Goal: Communication & Community: Share content

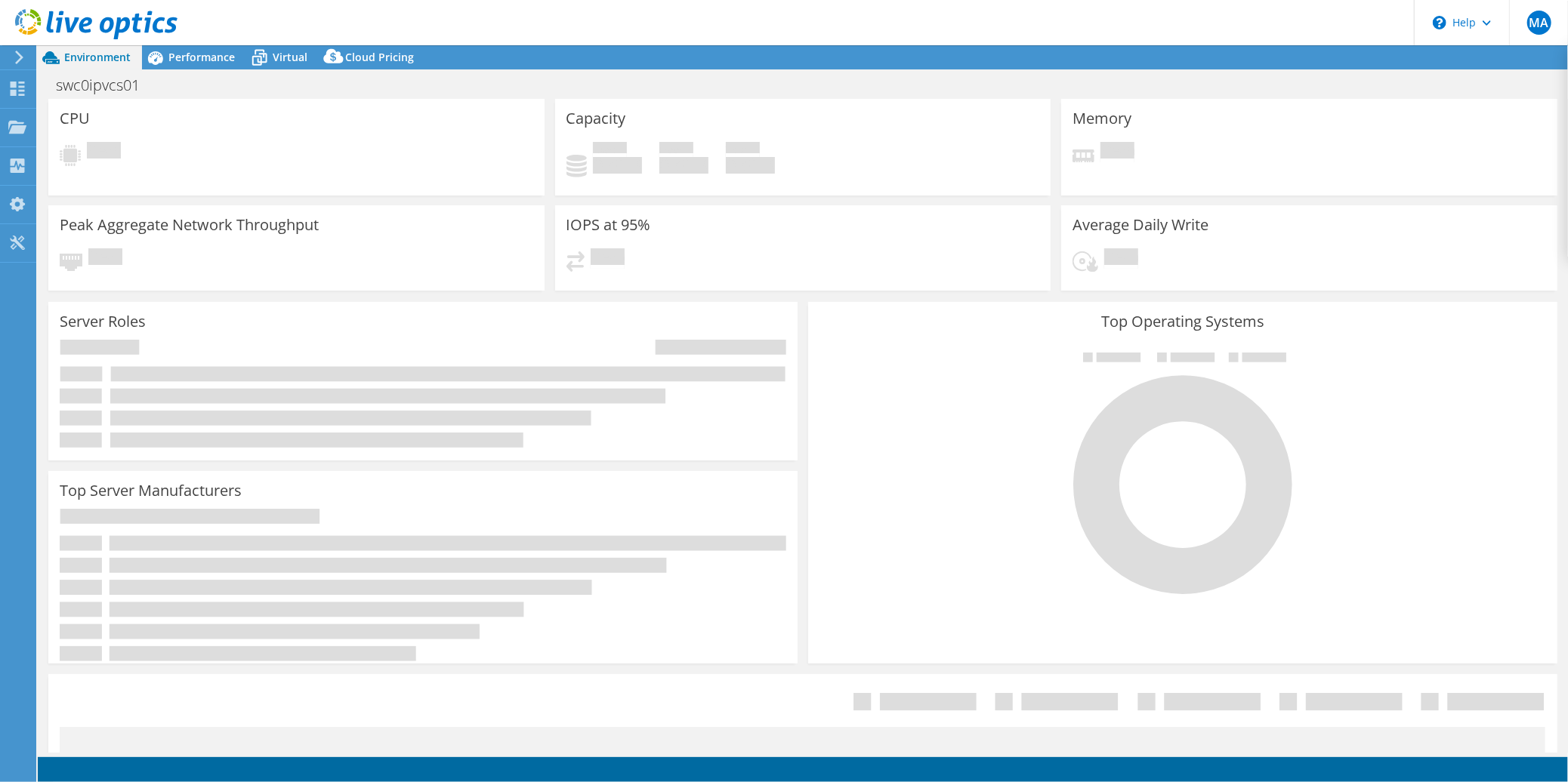
select select "[GEOGRAPHIC_DATA]"
select select "AUD"
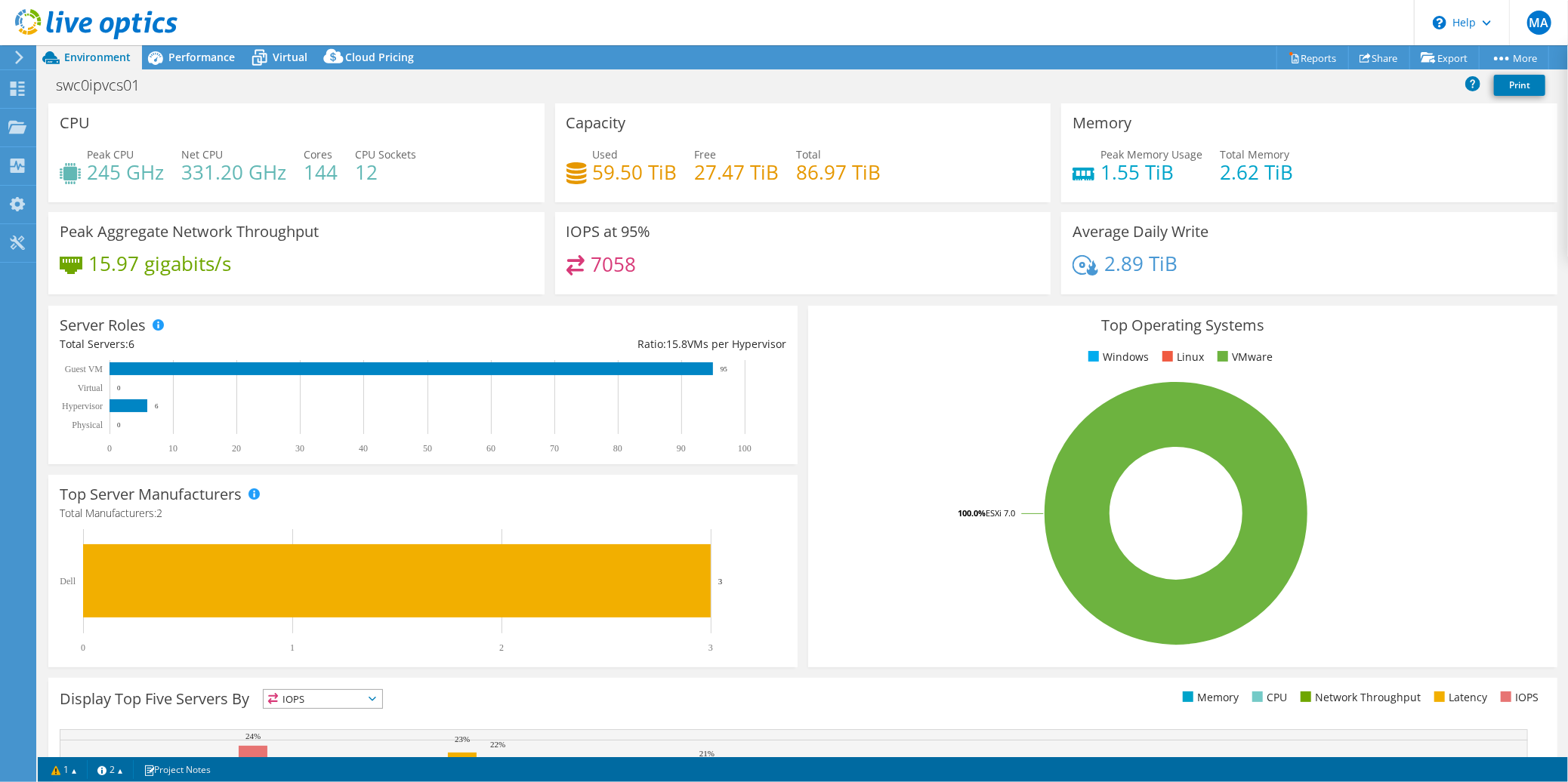
click at [38, 115] on section "CPU Peak CPU 245 GHz Net CPU 331.20 GHz Cores 144 CPU Sockets 12 Capacity Used …" at bounding box center [803, 543] width 1530 height 880
click at [22, 123] on use at bounding box center [17, 126] width 18 height 13
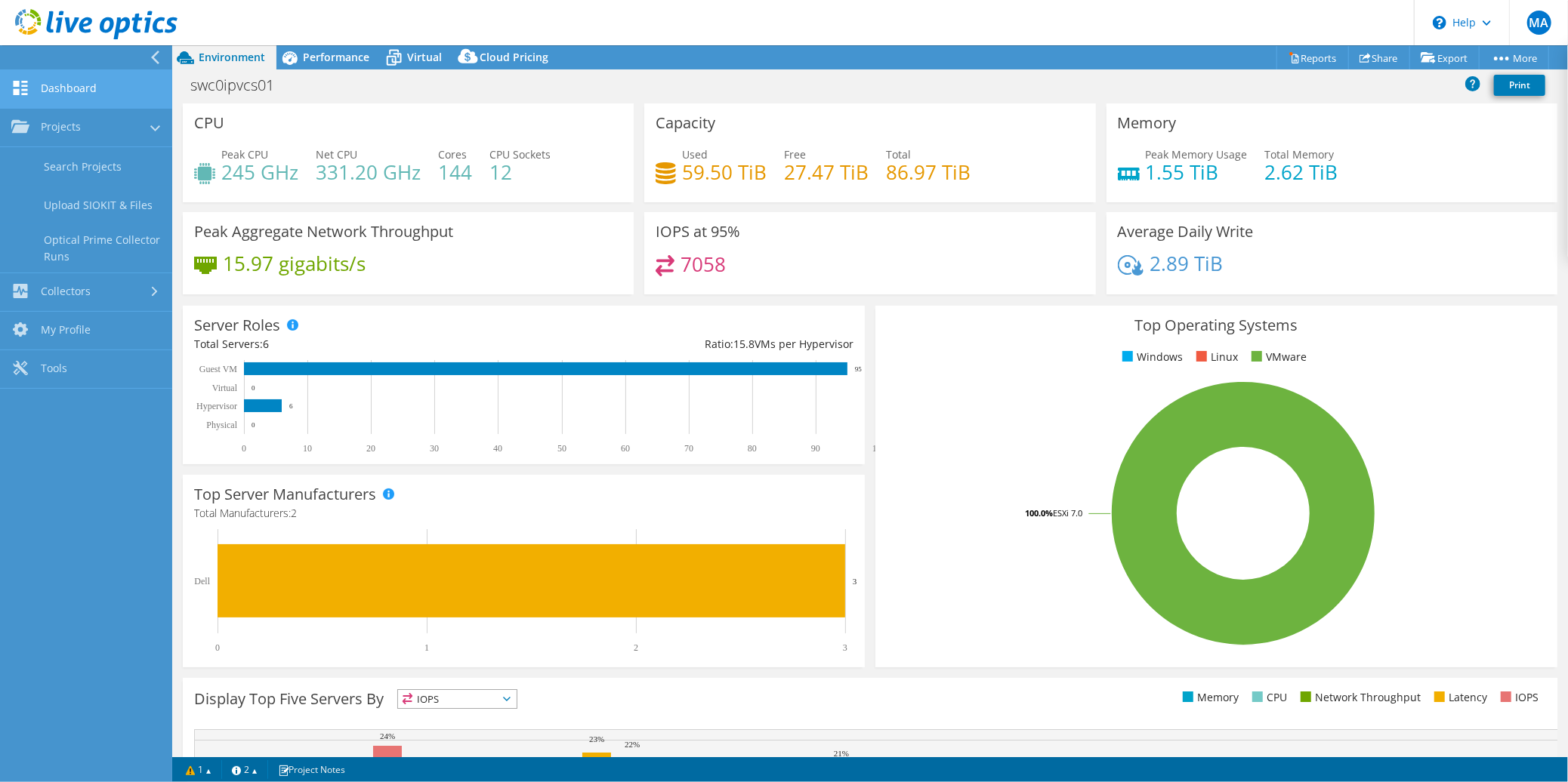
click at [53, 87] on link "Dashboard" at bounding box center [86, 89] width 172 height 39
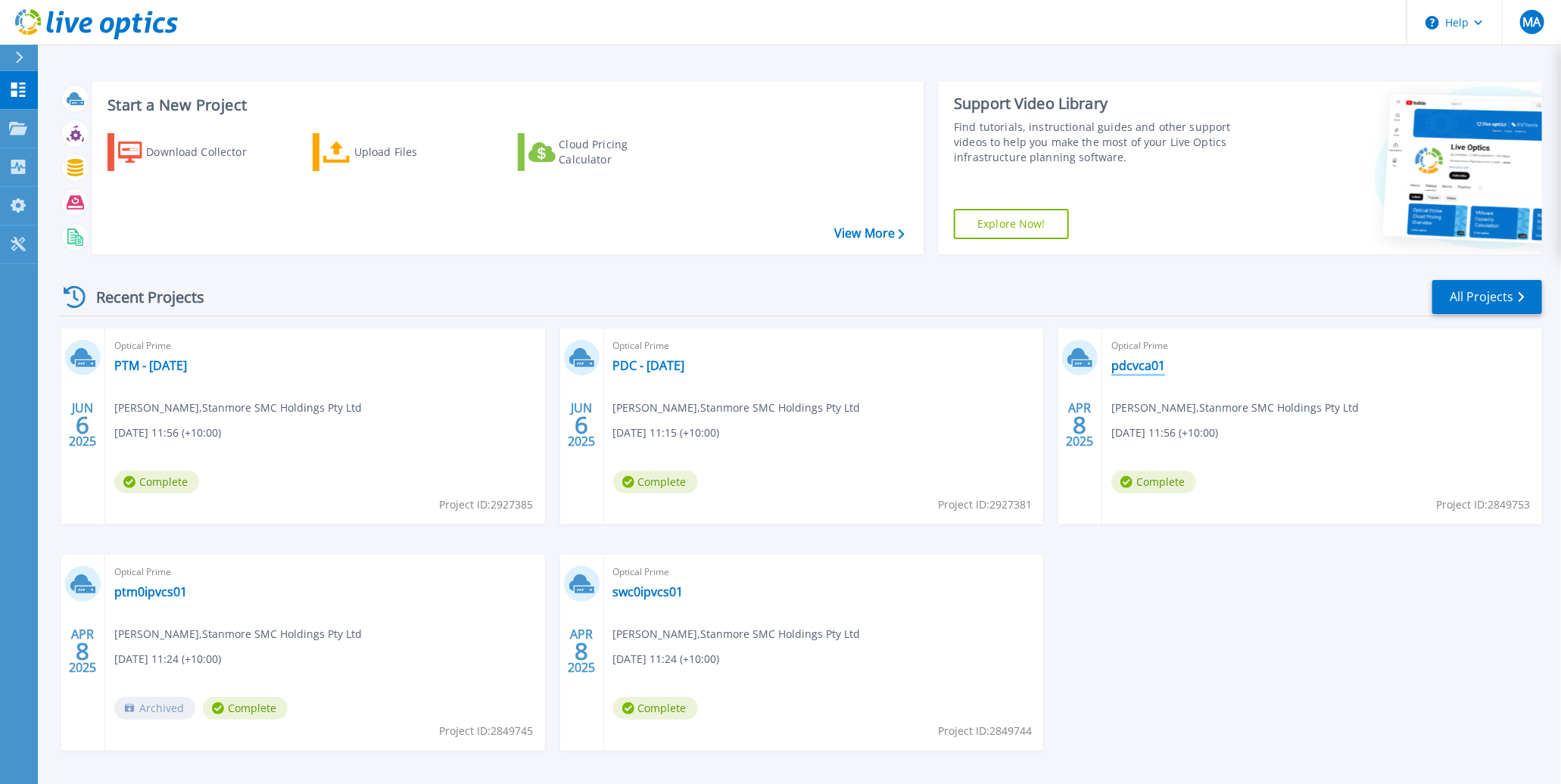
click at [1131, 369] on link "pdcvca01" at bounding box center [1138, 365] width 54 height 15
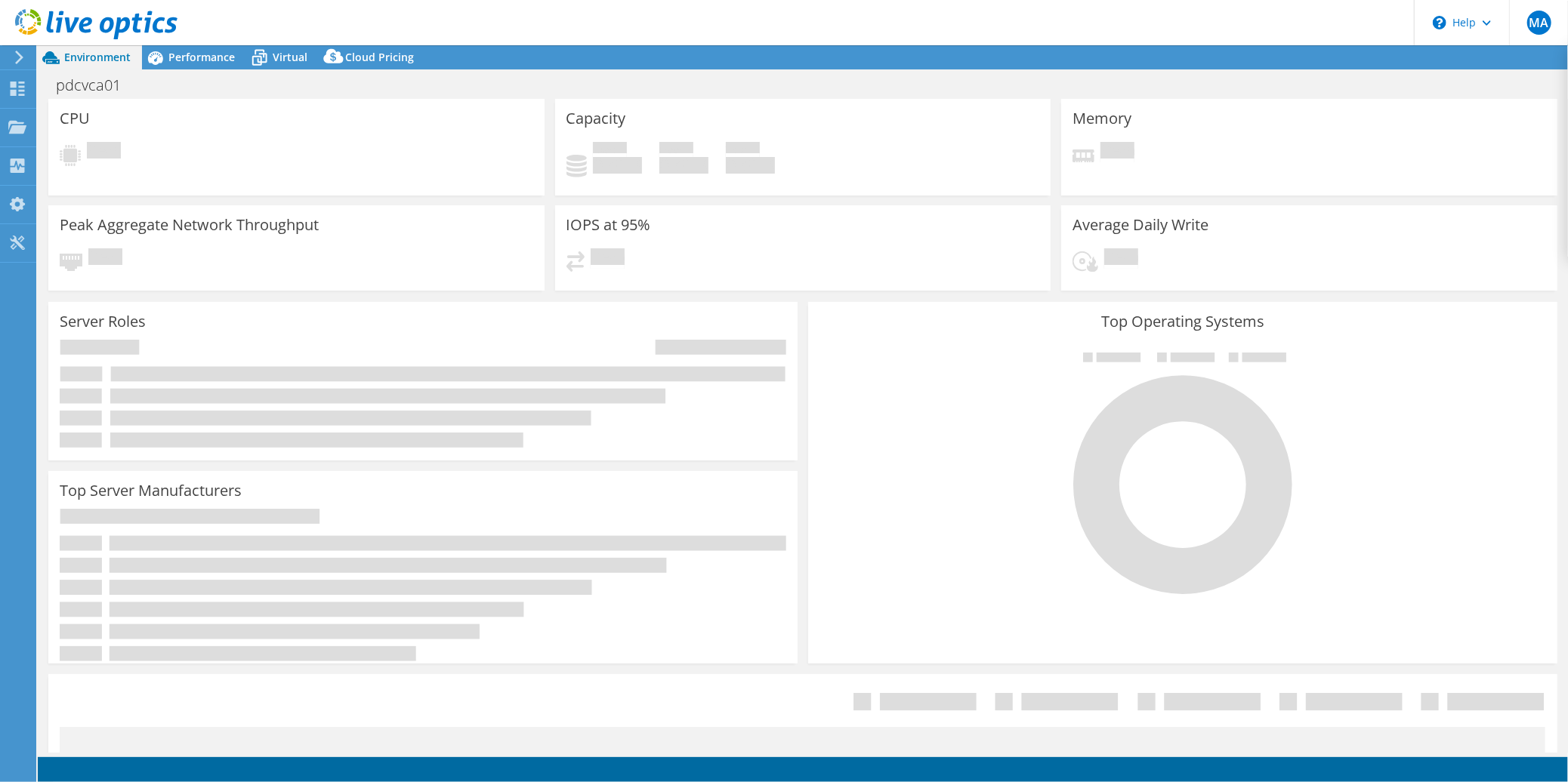
select select "Australia"
select select "AUD"
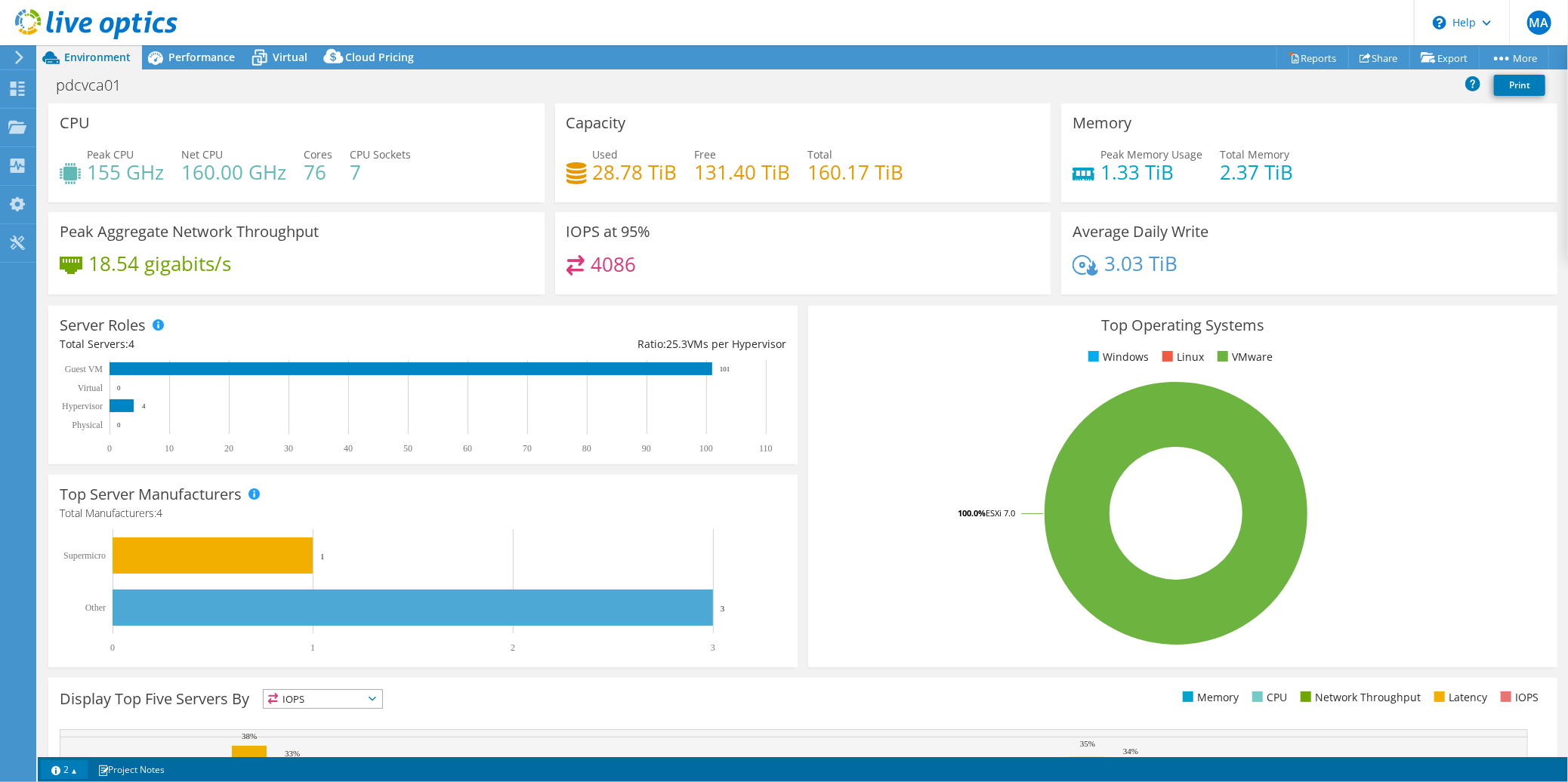
click at [70, 777] on link "2" at bounding box center [64, 770] width 47 height 19
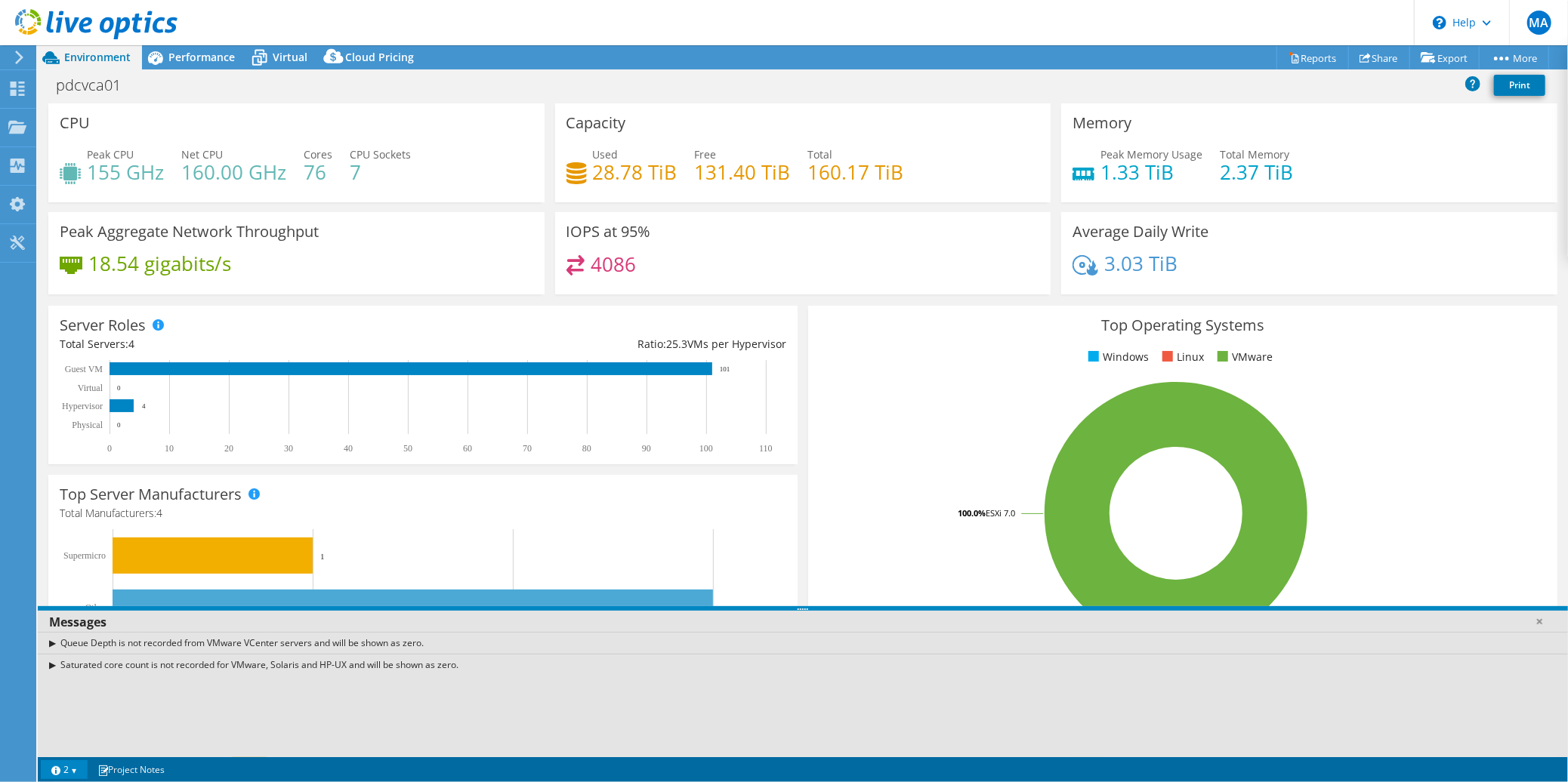
click at [70, 777] on link "2" at bounding box center [64, 770] width 47 height 19
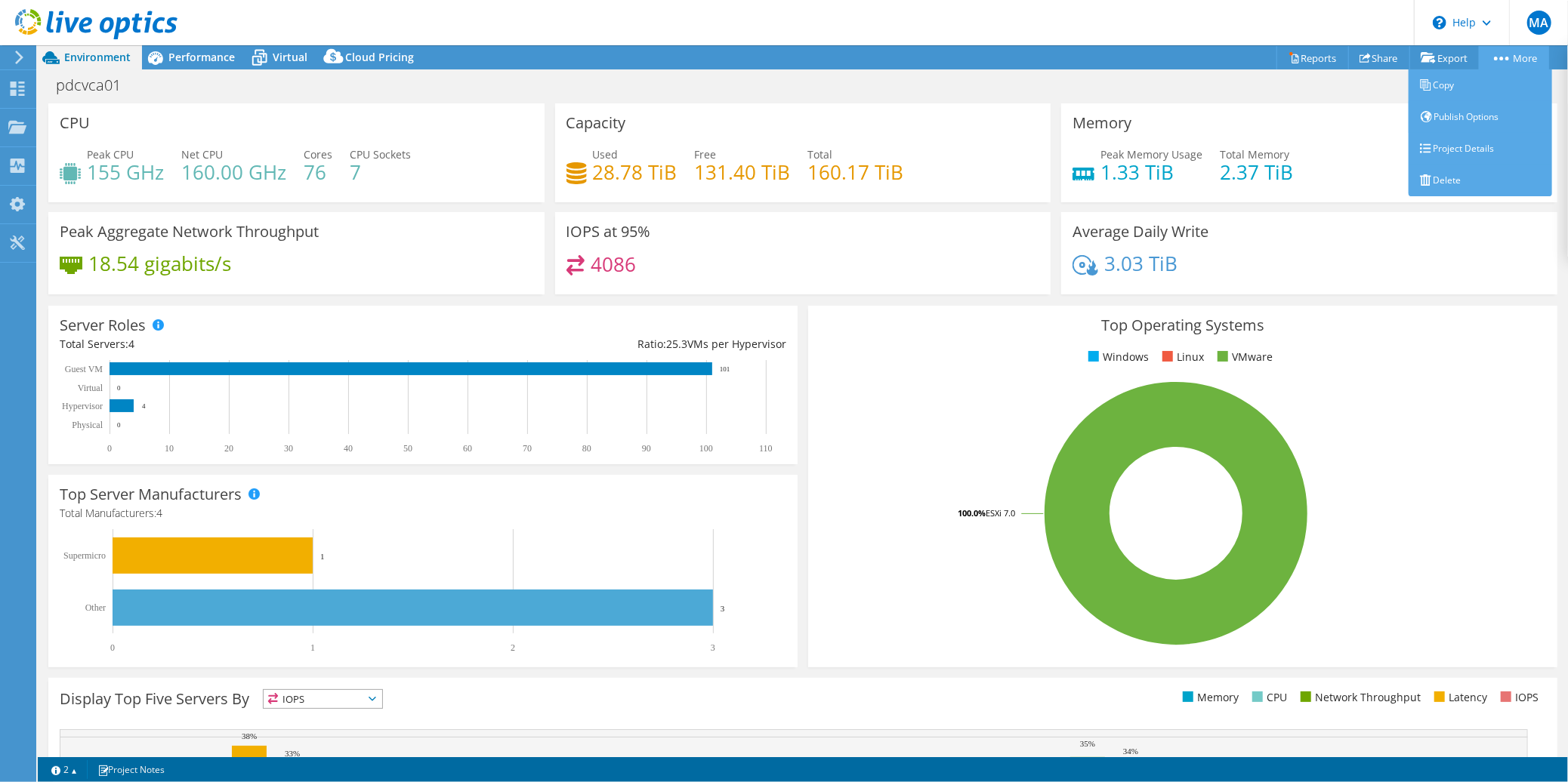
click at [1518, 67] on link "More" at bounding box center [1514, 57] width 70 height 23
click at [1463, 126] on link "Publish Options" at bounding box center [1480, 116] width 144 height 32
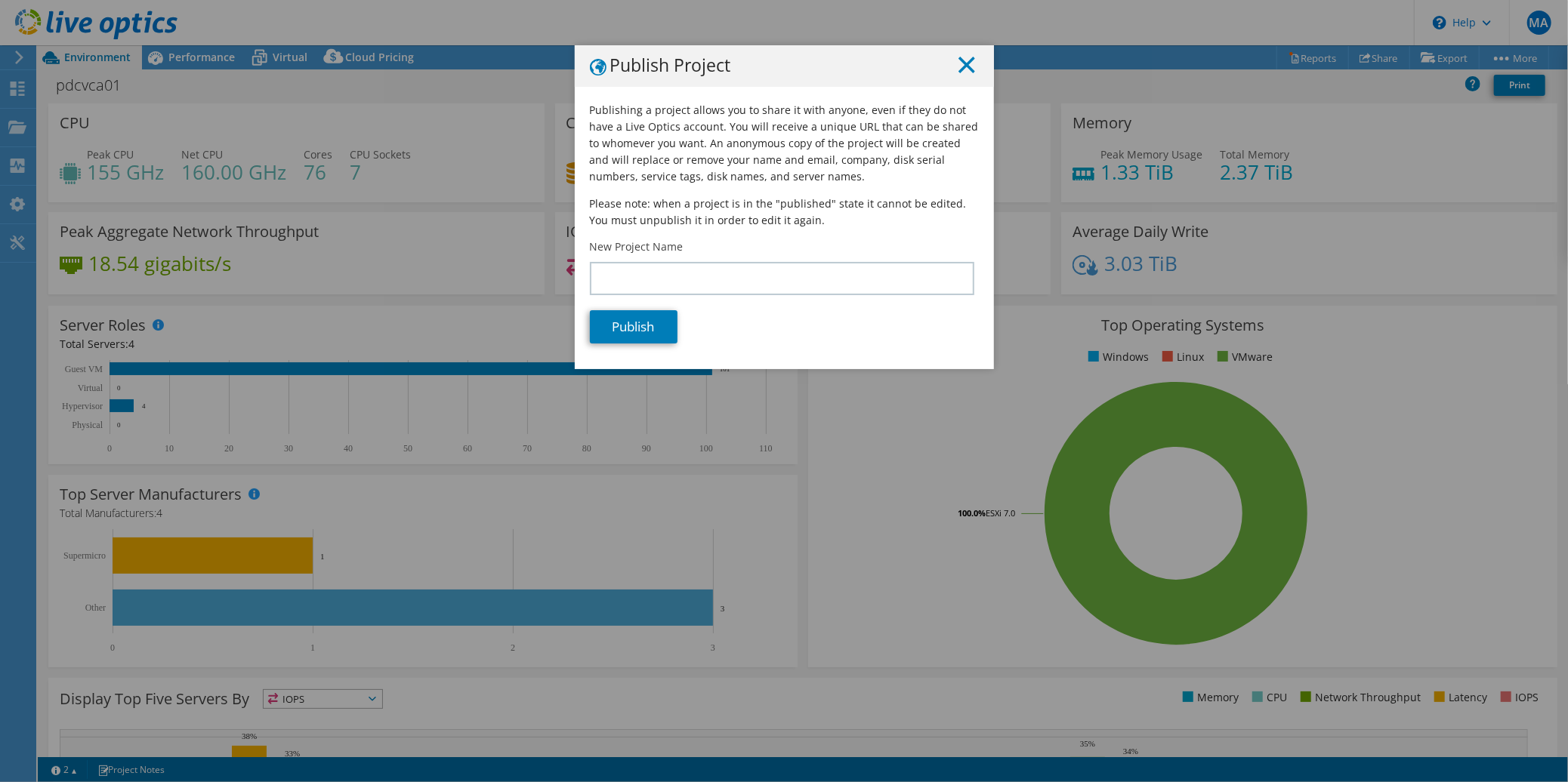
click at [961, 66] on line at bounding box center [966, 64] width 15 height 15
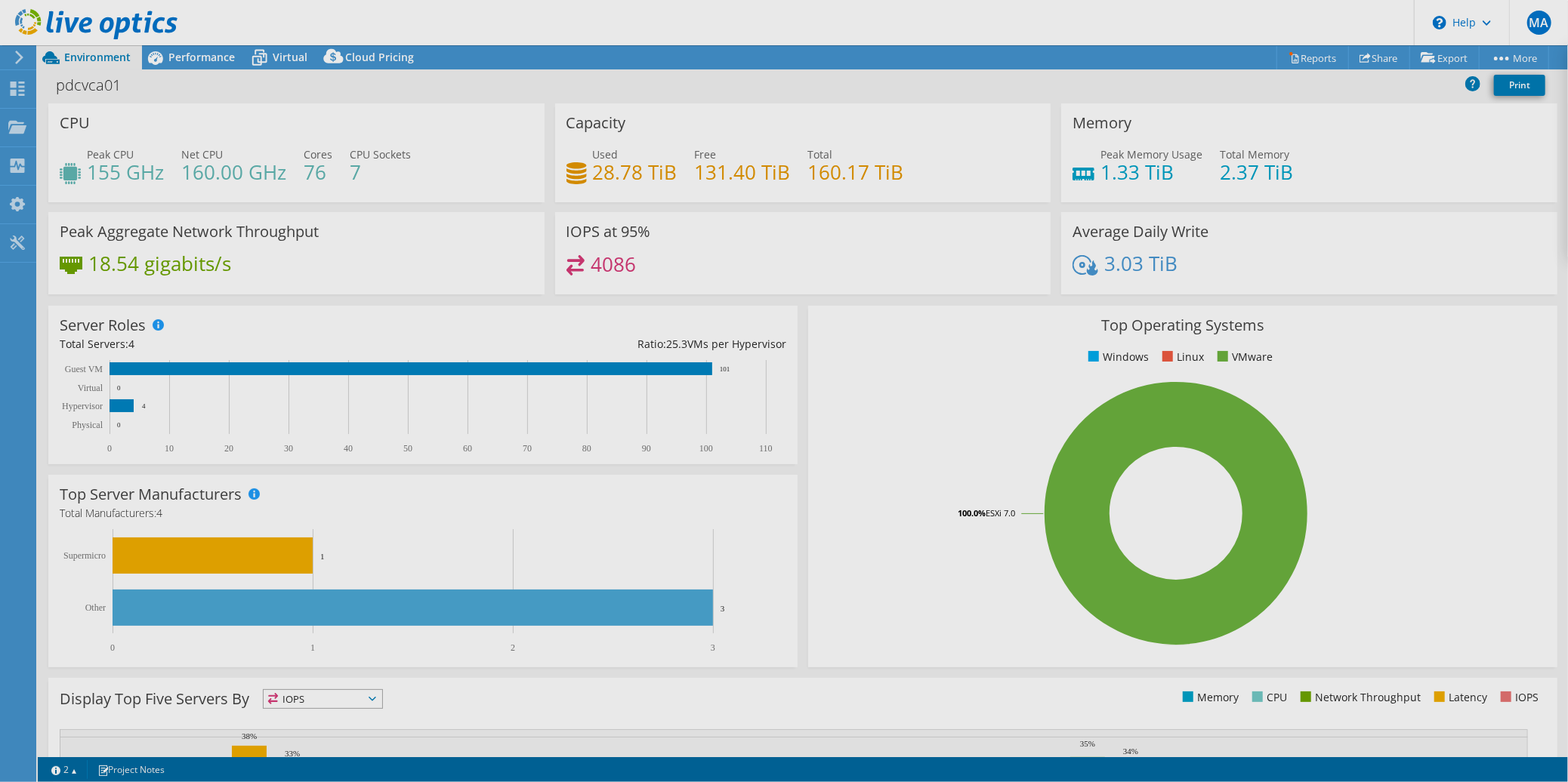
click at [1372, 58] on div at bounding box center [784, 391] width 1568 height 782
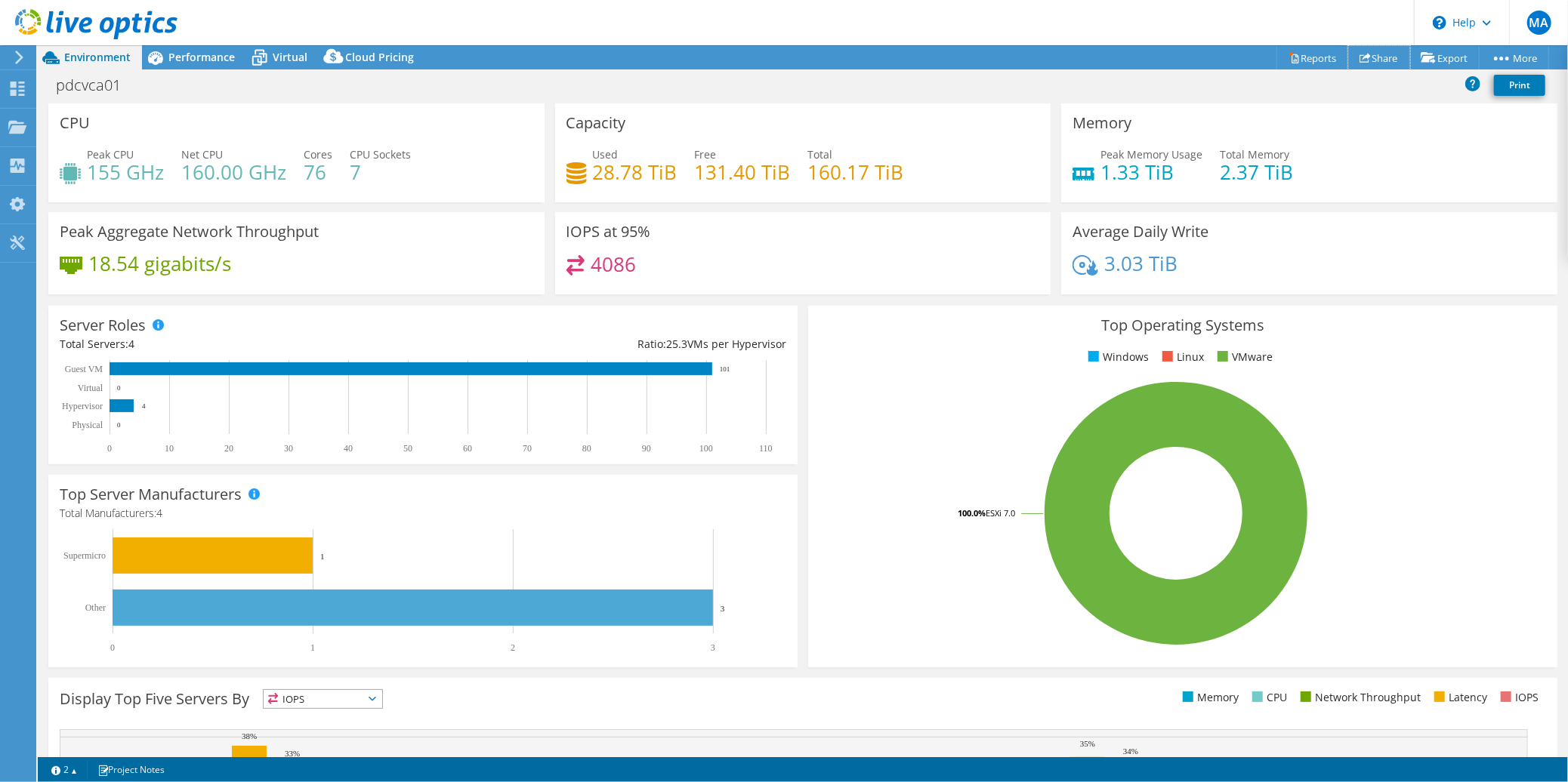
click at [1372, 58] on link "Share" at bounding box center [1379, 57] width 62 height 23
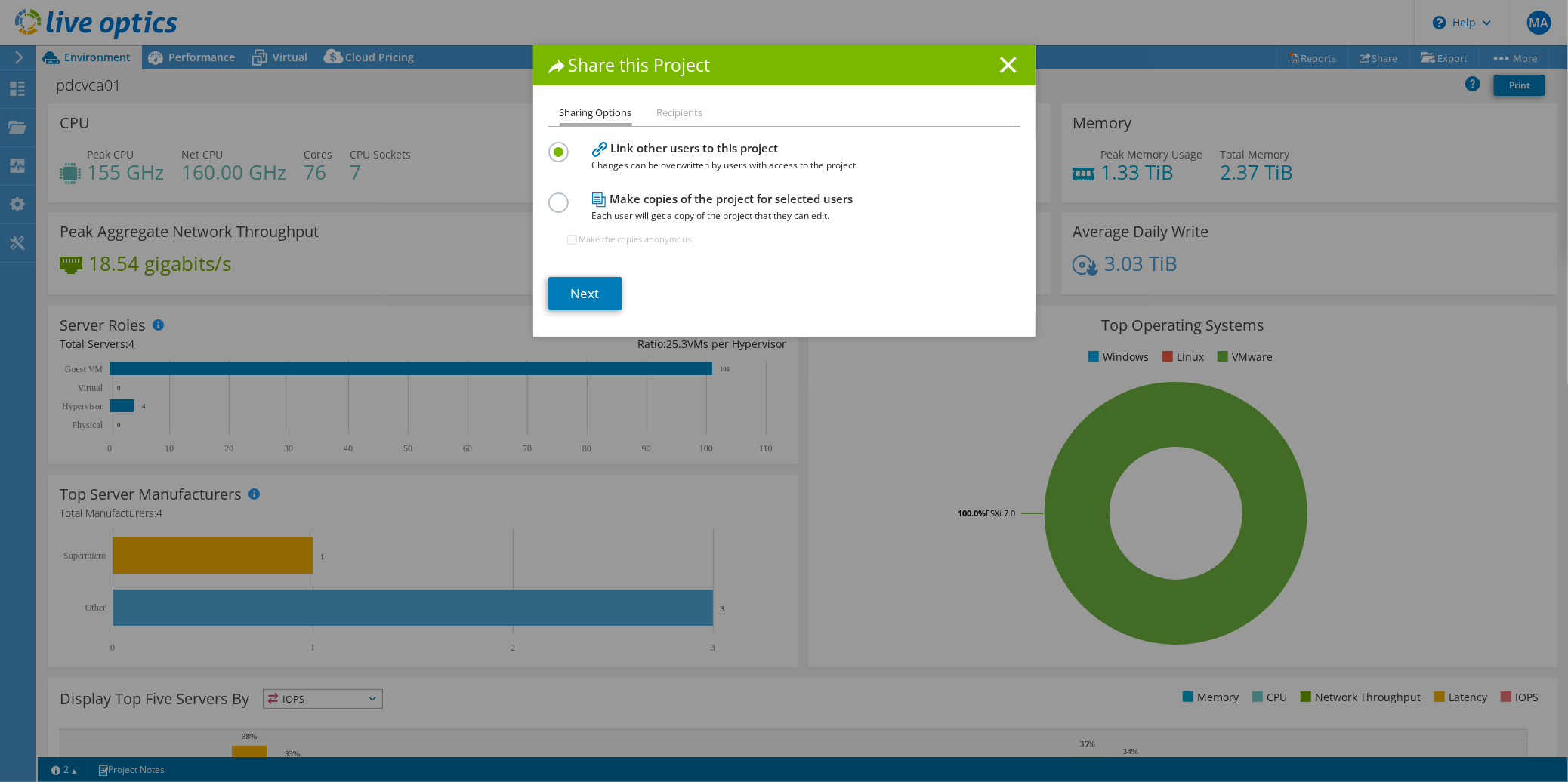
click at [689, 116] on li "Recipients" at bounding box center [680, 113] width 46 height 19
click at [672, 196] on h4 "Make copies of the project for selected users Each user will get a copy of the …" at bounding box center [781, 207] width 377 height 34
click at [1002, 70] on icon at bounding box center [1008, 64] width 16 height 16
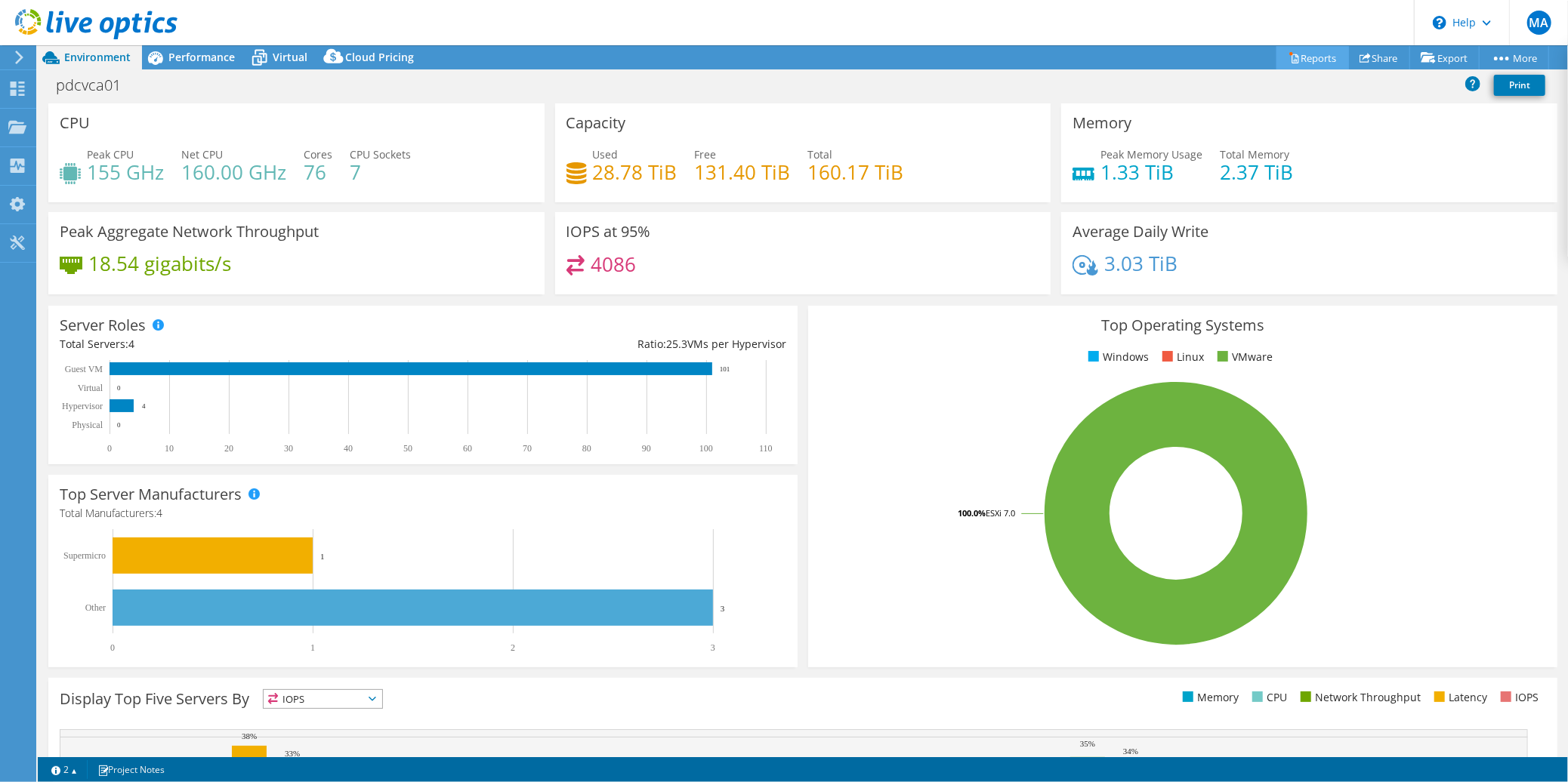
click at [1289, 60] on icon at bounding box center [1294, 57] width 12 height 12
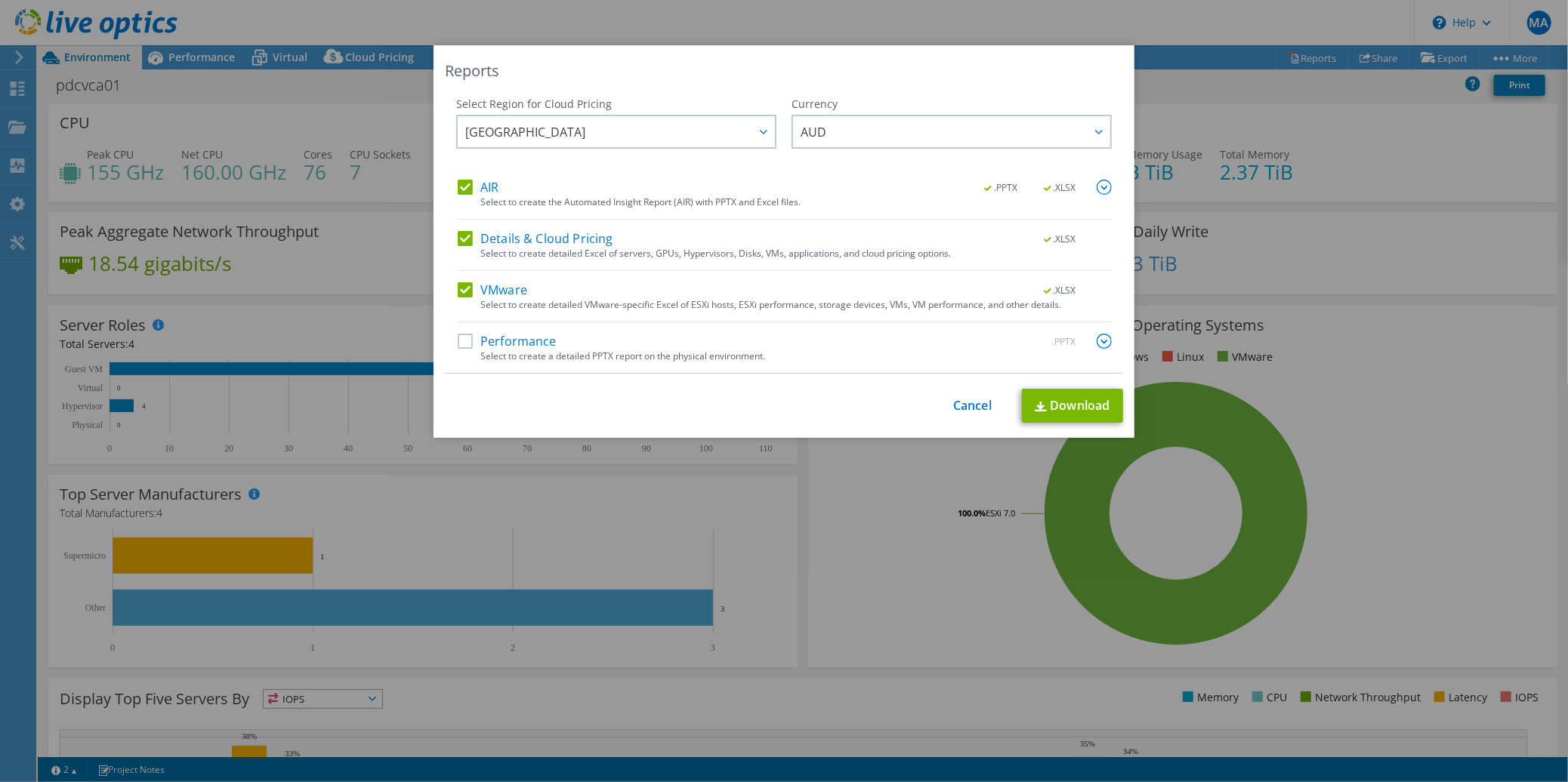
click at [519, 337] on label "Performance" at bounding box center [507, 341] width 99 height 15
click at [0, 0] on input "Performance" at bounding box center [0, 0] width 0 height 0
click at [523, 340] on label "Performance" at bounding box center [507, 341] width 99 height 15
click at [0, 0] on input "Performance" at bounding box center [0, 0] width 0 height 0
drag, startPoint x: 528, startPoint y: 343, endPoint x: 700, endPoint y: 361, distance: 172.9
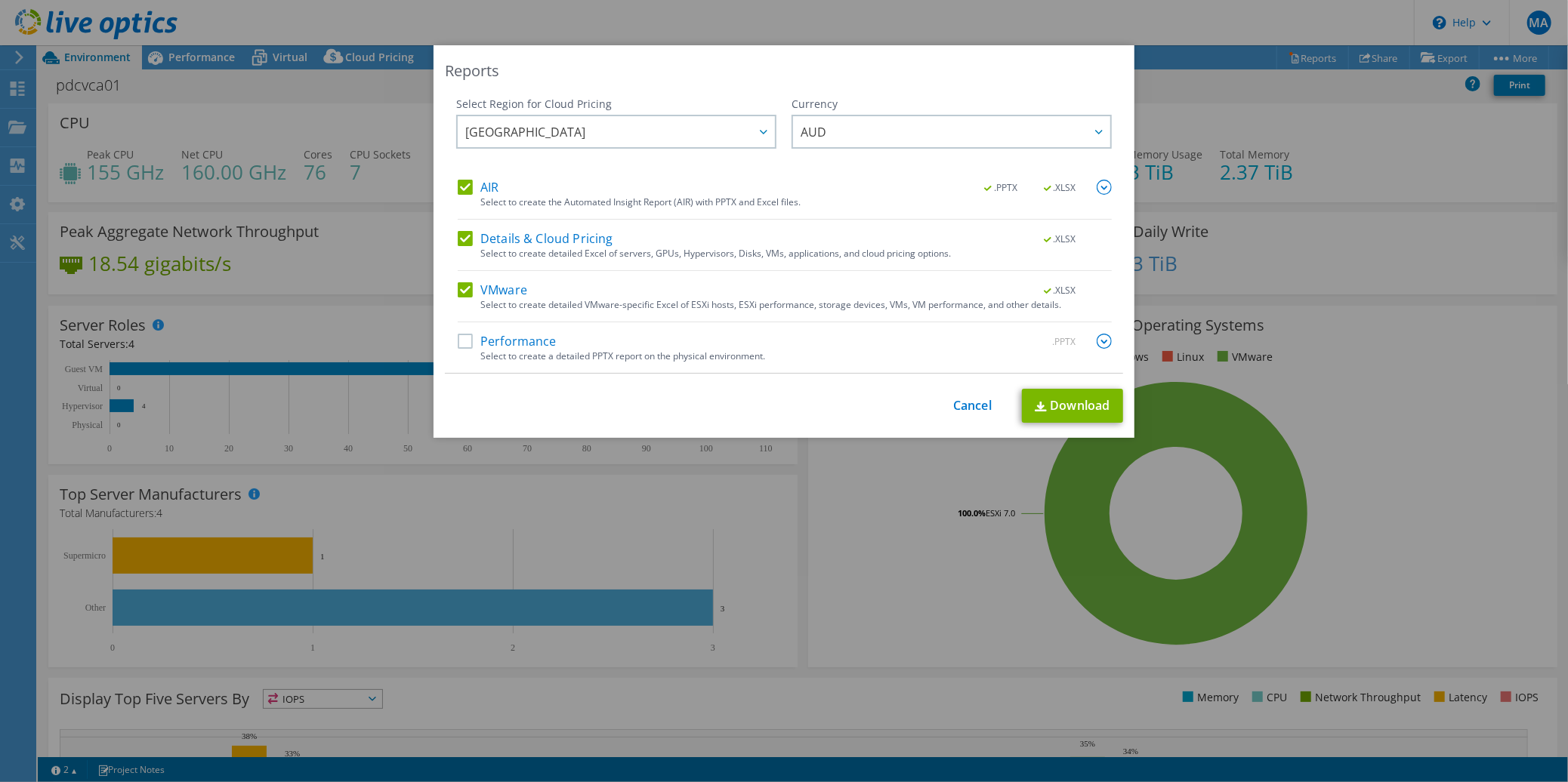
click at [529, 342] on label "Performance" at bounding box center [507, 341] width 99 height 15
click at [0, 0] on input "Performance" at bounding box center [0, 0] width 0 height 0
click at [1009, 400] on div "This process may take a while, please wait... Cancel Download" at bounding box center [784, 406] width 678 height 34
click at [1025, 401] on link "Download" at bounding box center [1072, 406] width 101 height 34
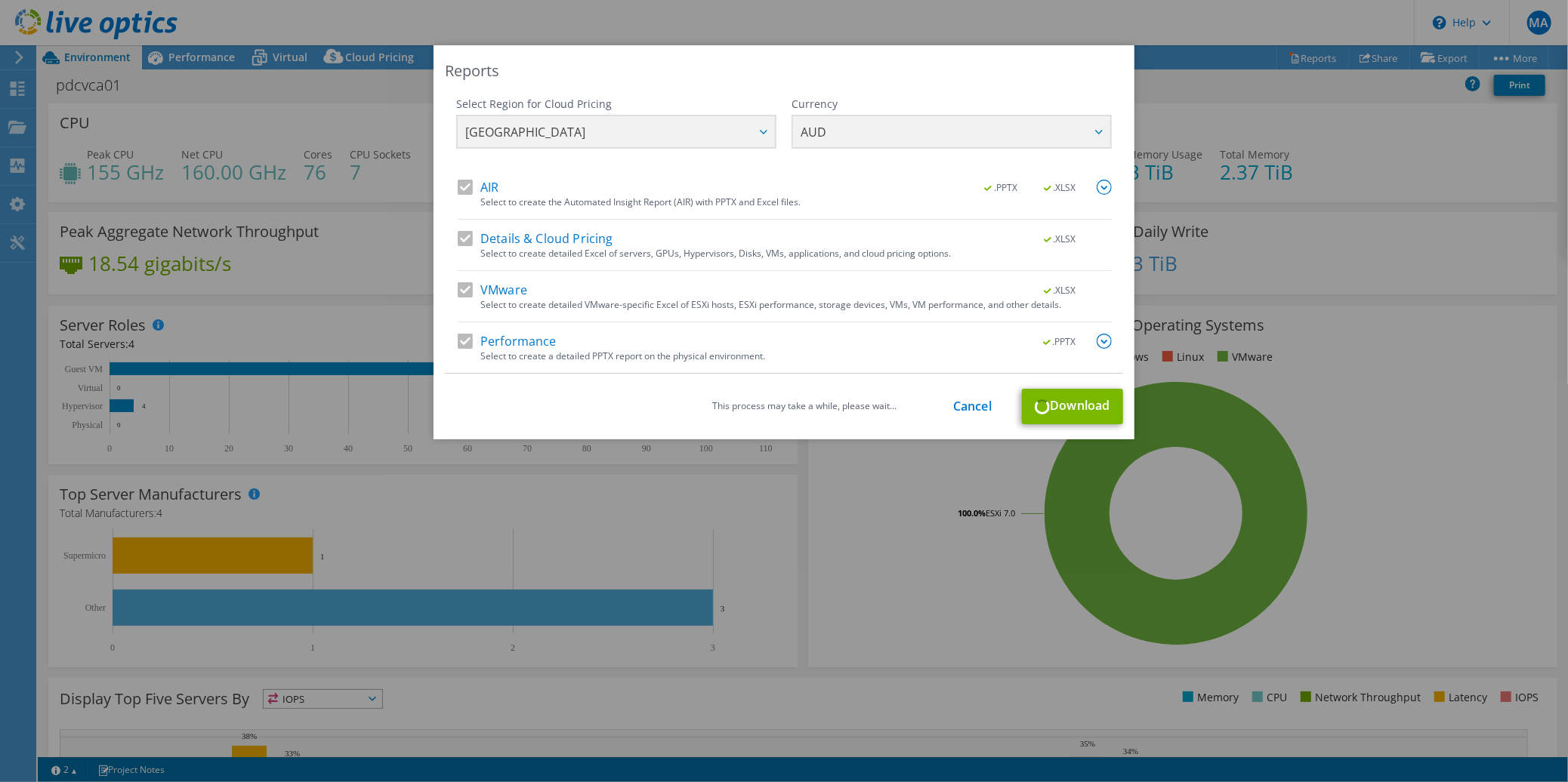
click at [1098, 191] on img at bounding box center [1104, 187] width 15 height 15
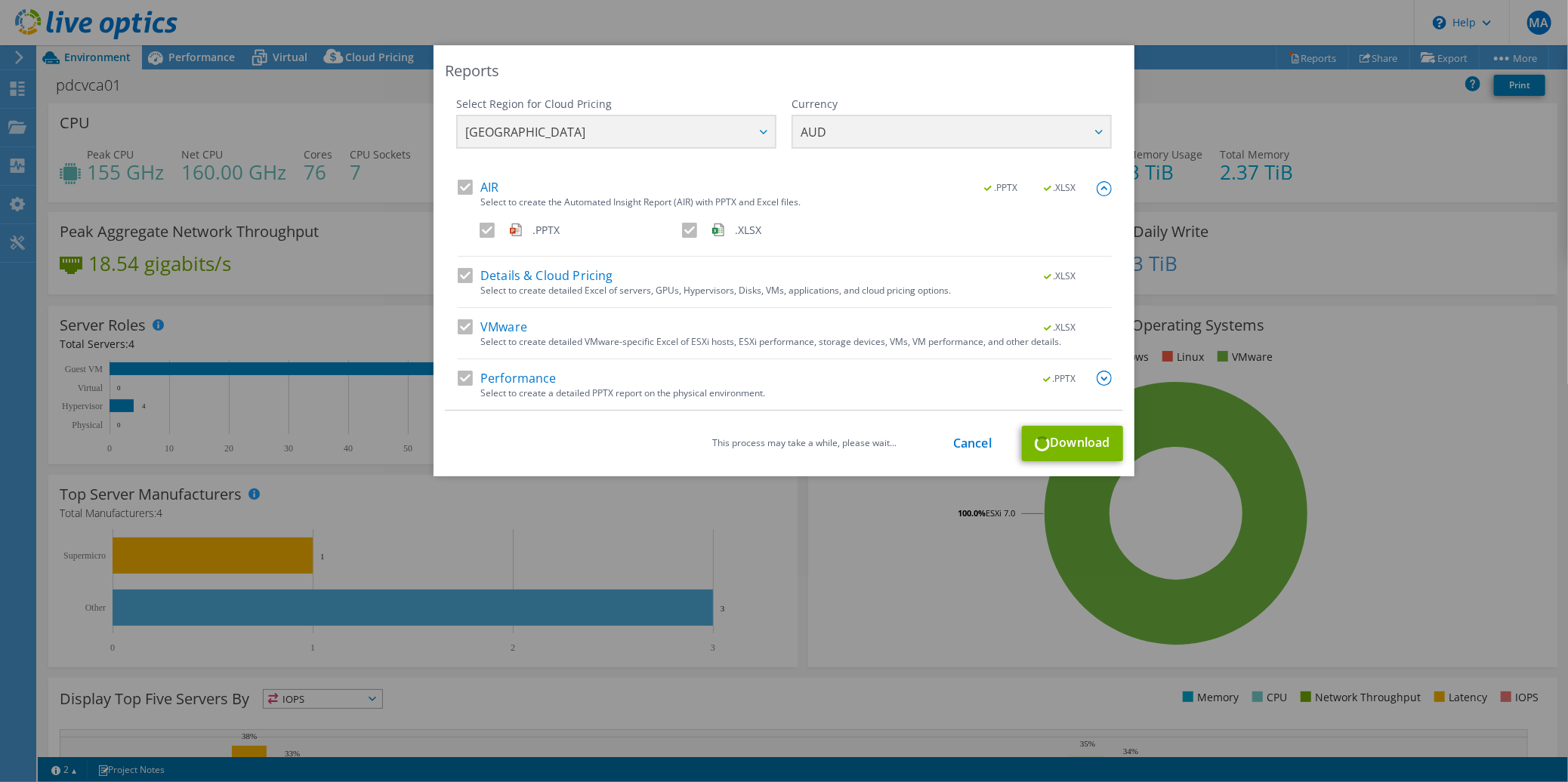
click at [1098, 191] on img at bounding box center [1104, 189] width 15 height 15
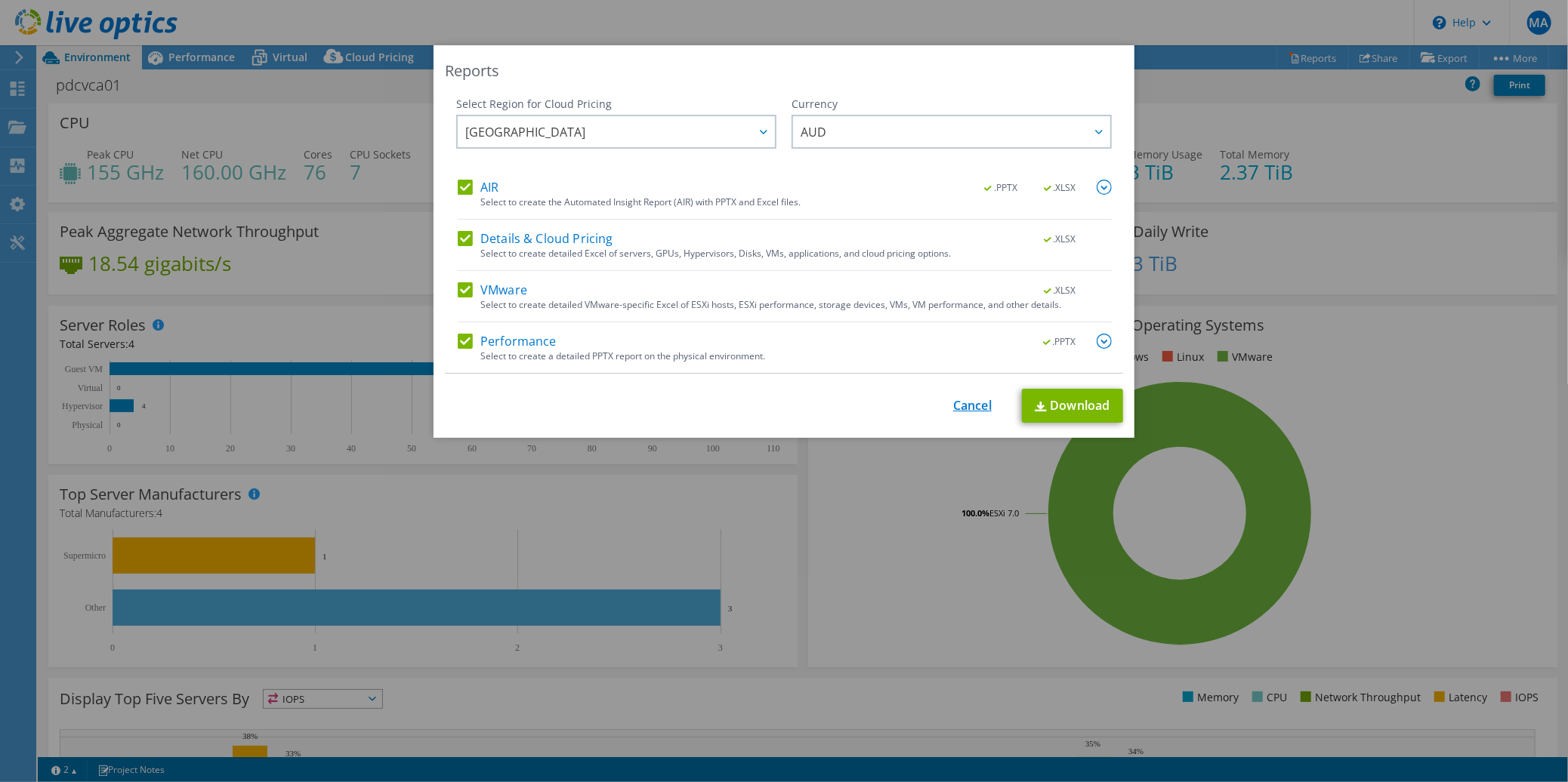
click at [970, 405] on link "Cancel" at bounding box center [973, 406] width 39 height 14
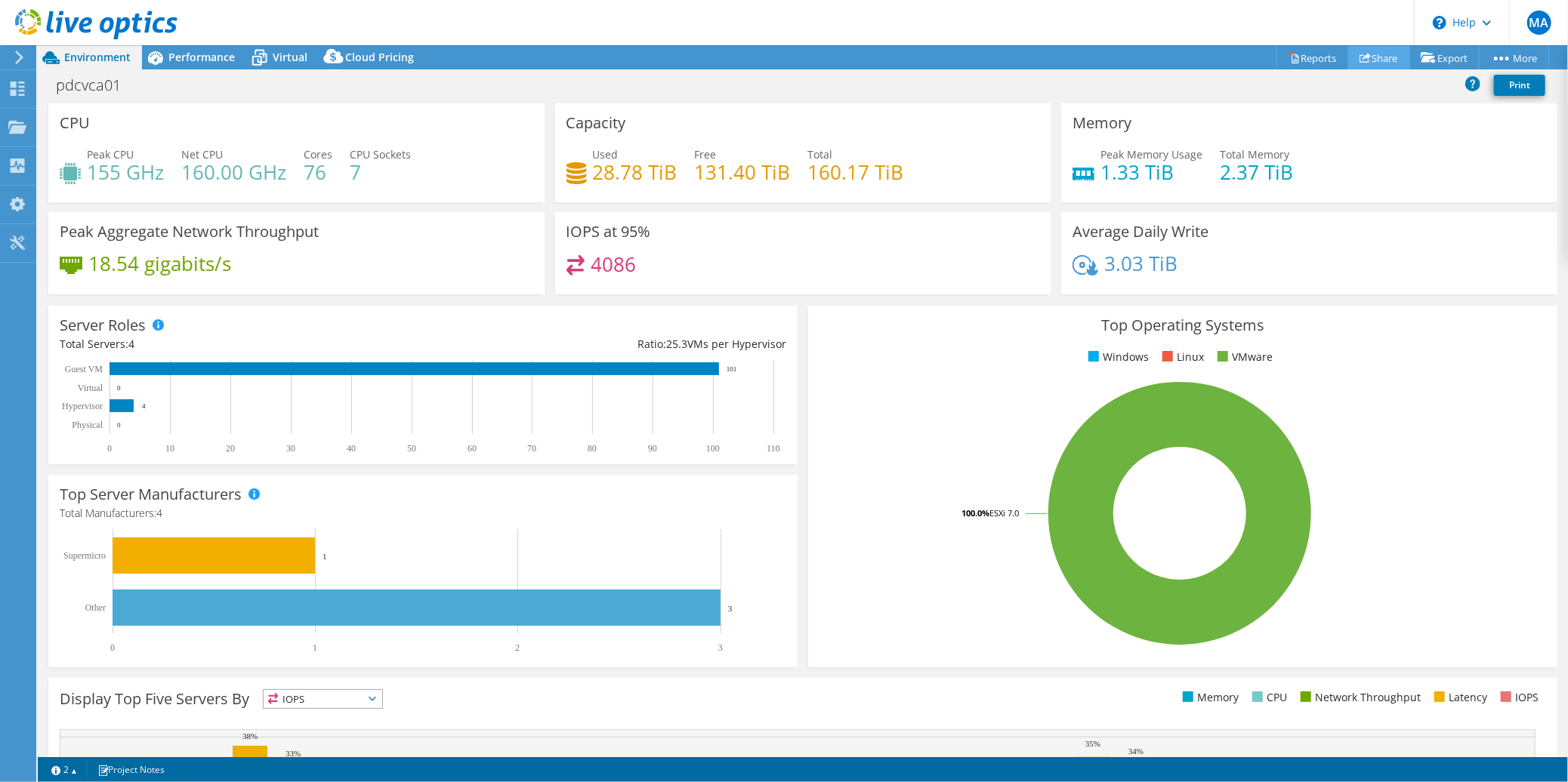
click at [1362, 50] on link "Share" at bounding box center [1379, 57] width 62 height 23
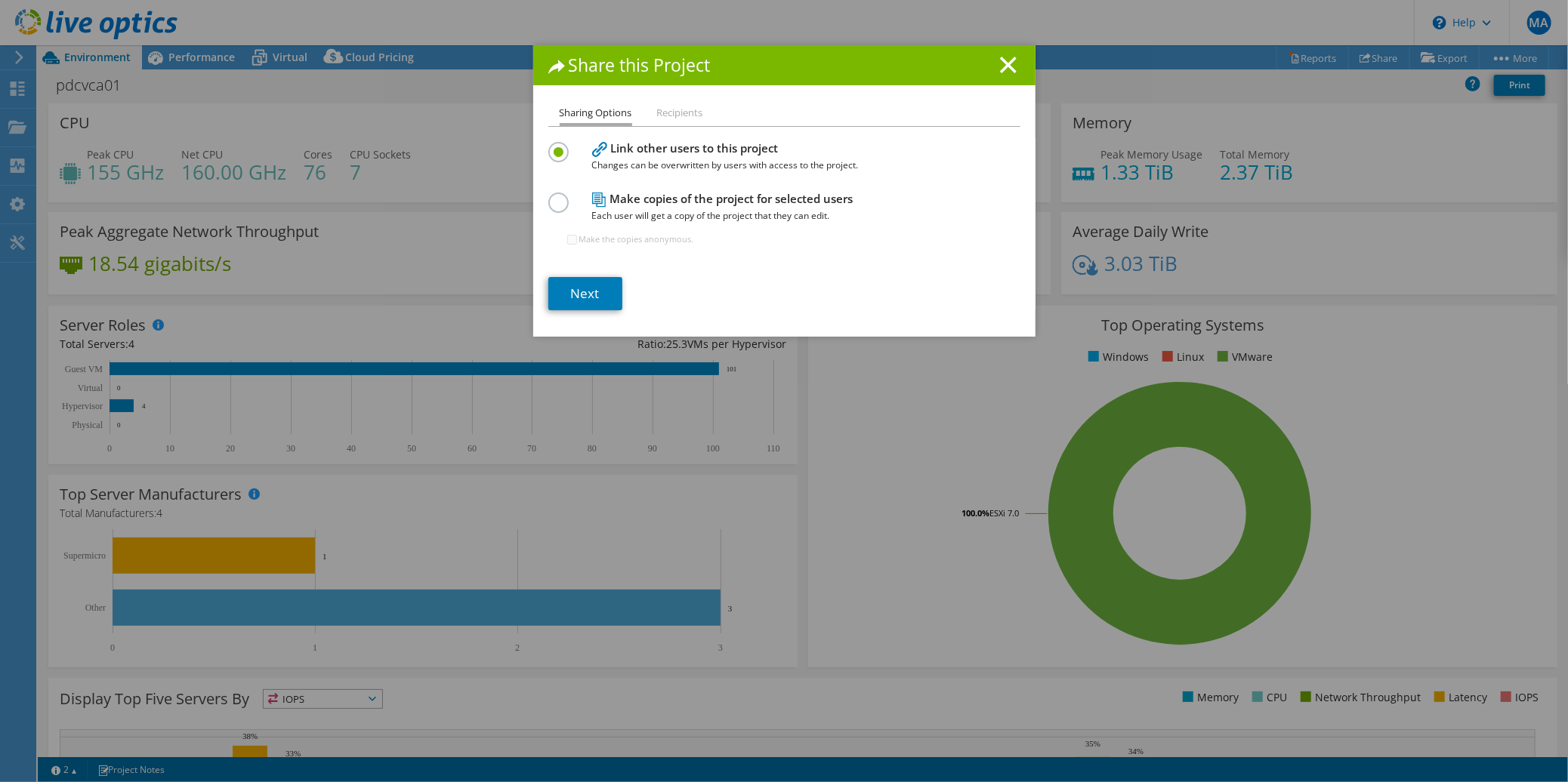
click at [689, 112] on li "Recipients" at bounding box center [680, 113] width 46 height 19
click at [584, 293] on link "Next" at bounding box center [585, 293] width 74 height 33
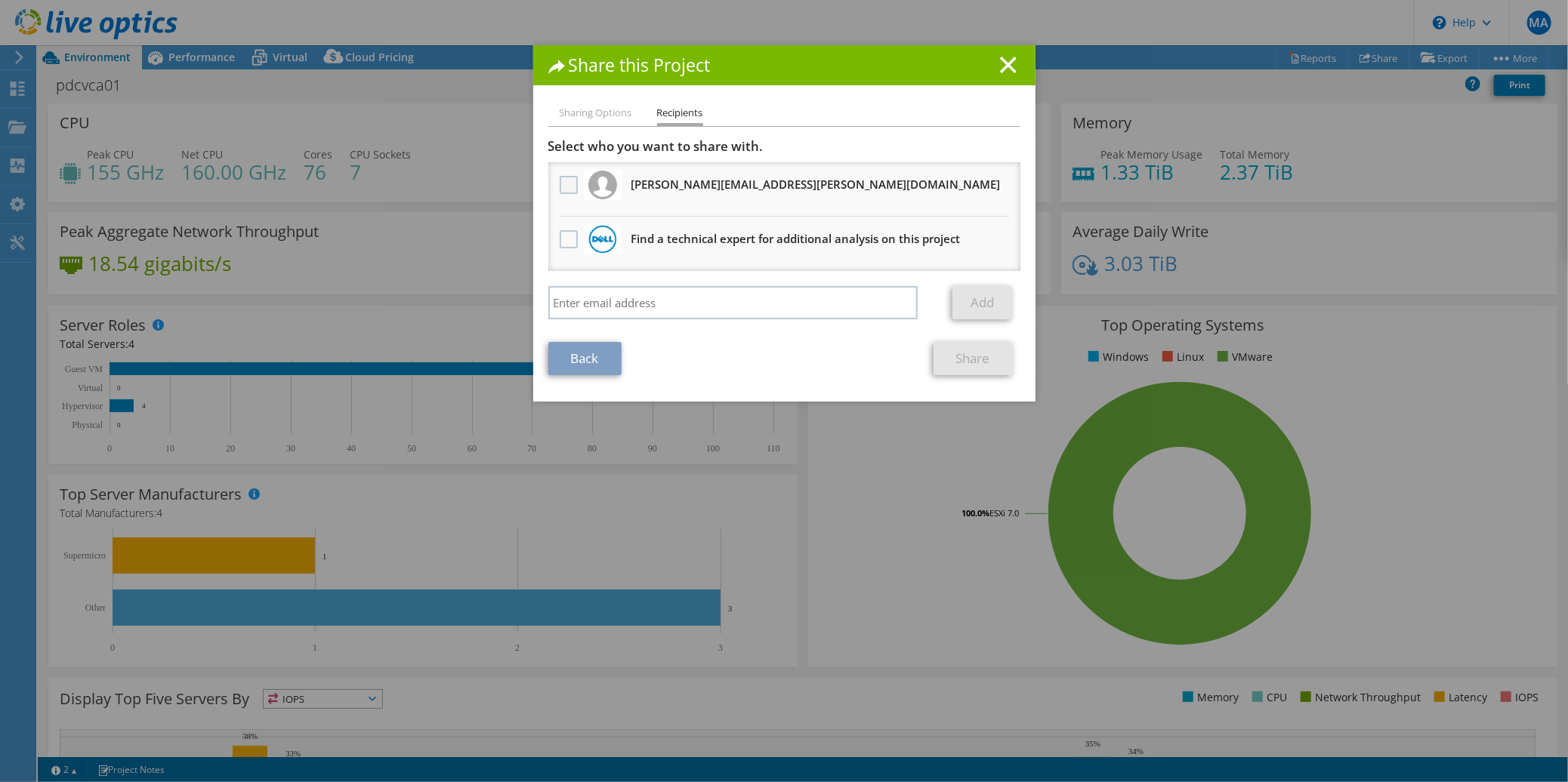
click at [560, 176] on label at bounding box center [571, 185] width 22 height 18
click at [0, 0] on input "checkbox" at bounding box center [0, 0] width 0 height 0
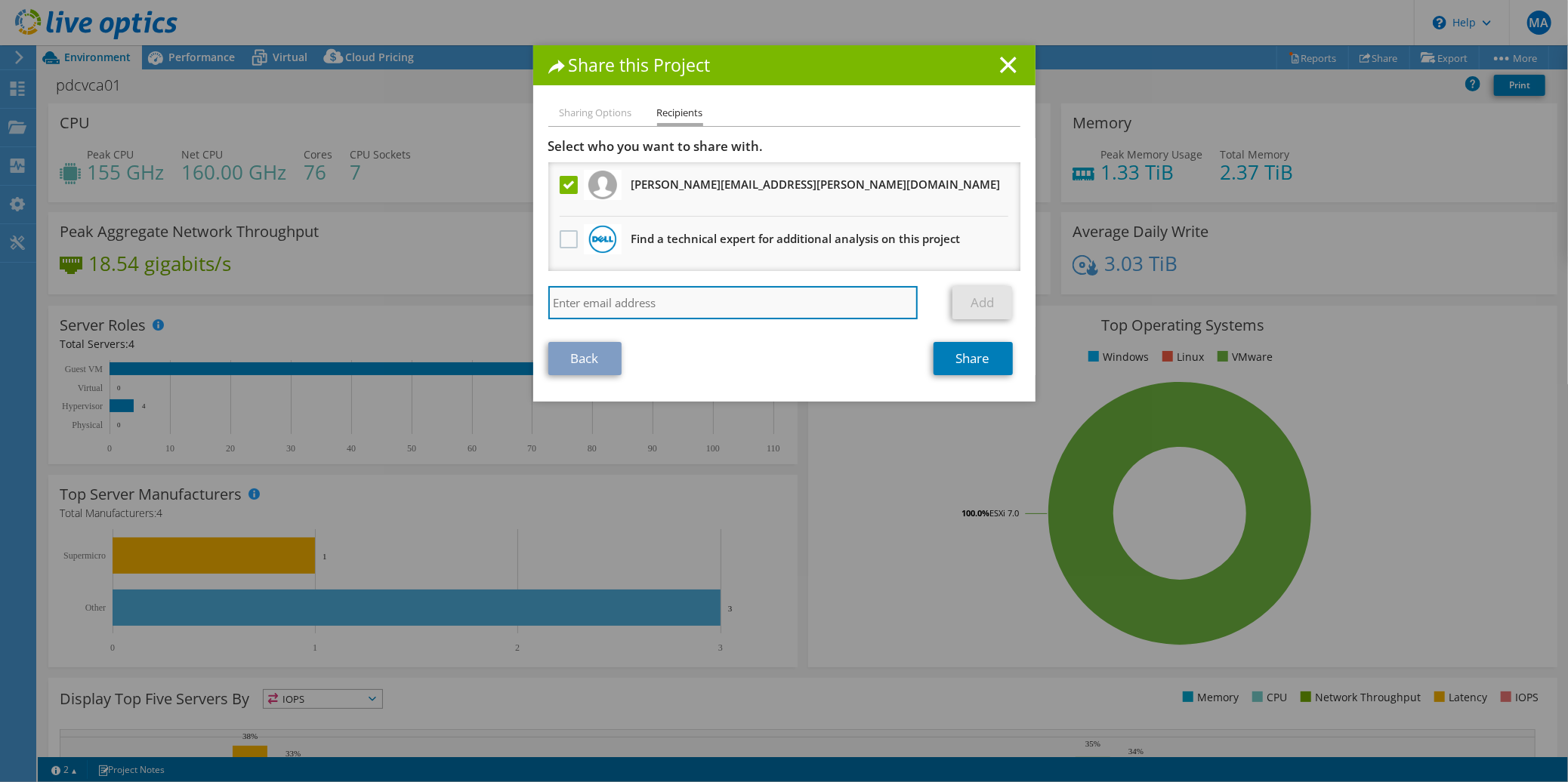
click at [677, 306] on input "search" at bounding box center [733, 303] width 370 height 33
type input "corey.brodie@stanmore.net.au"
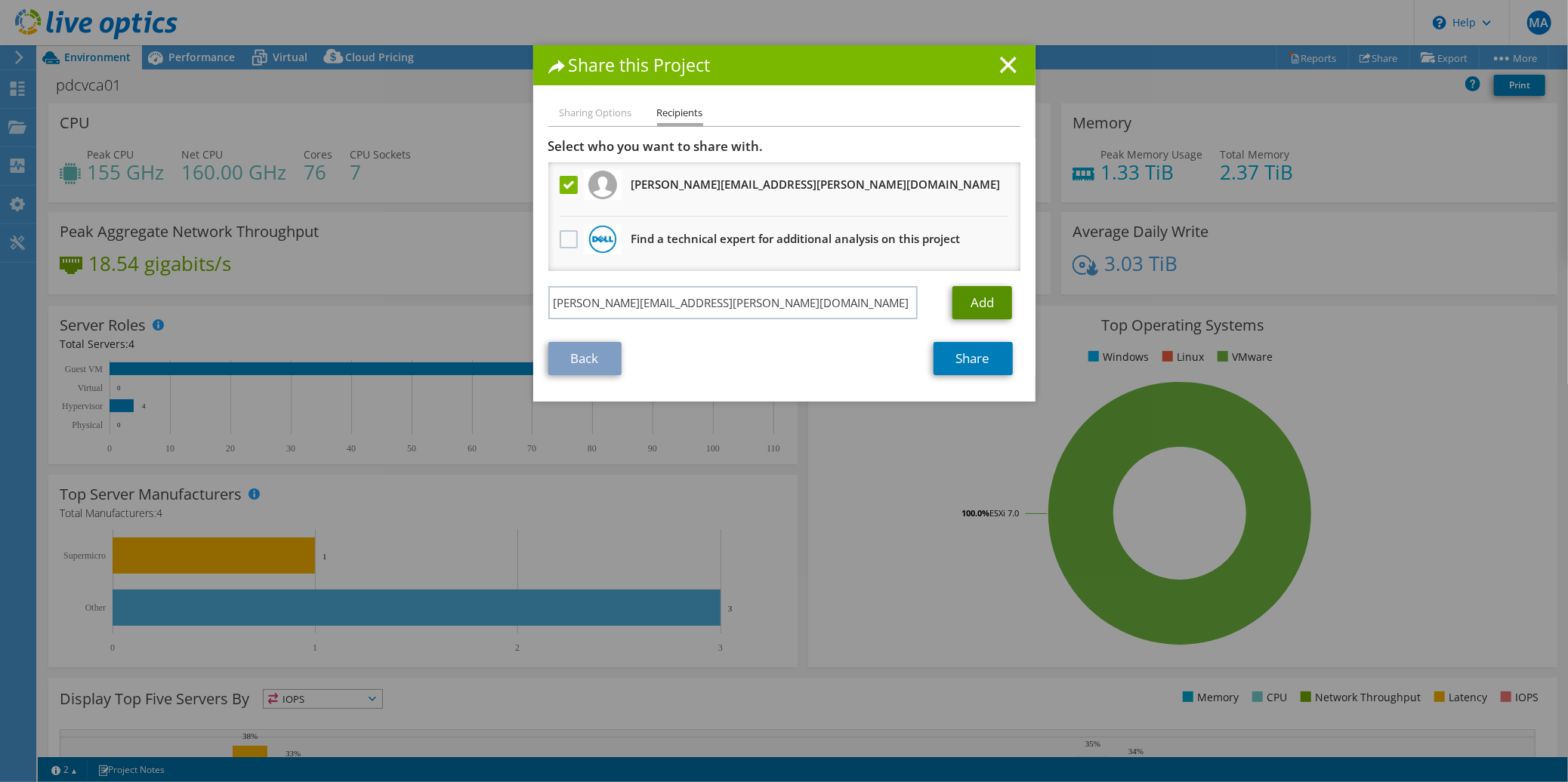
click at [966, 301] on link "Add" at bounding box center [982, 303] width 60 height 33
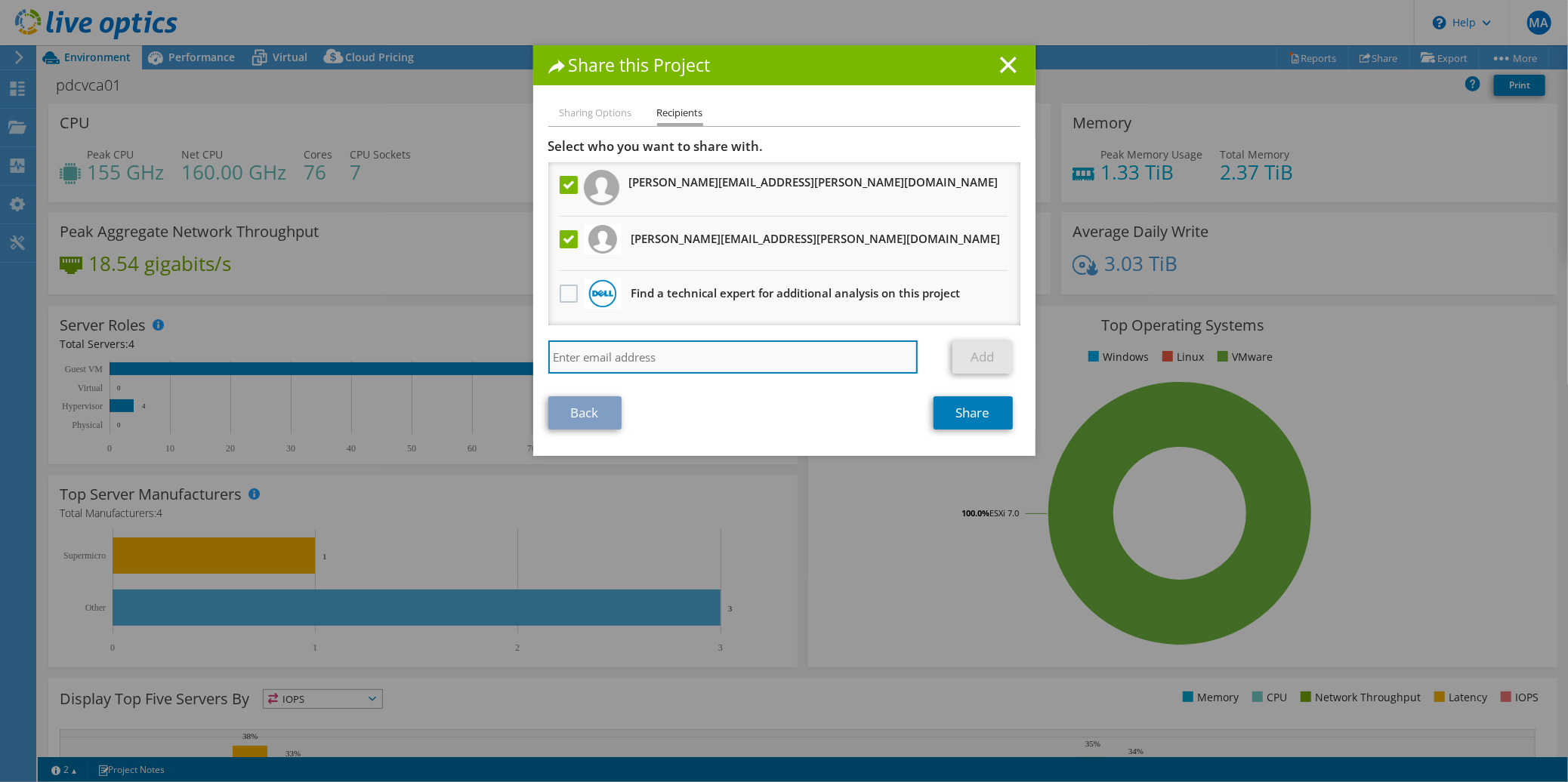
click at [817, 351] on input "search" at bounding box center [733, 357] width 370 height 33
type input "pablo.zeitlin@dell.com"
click at [1000, 356] on link "Add" at bounding box center [982, 357] width 60 height 33
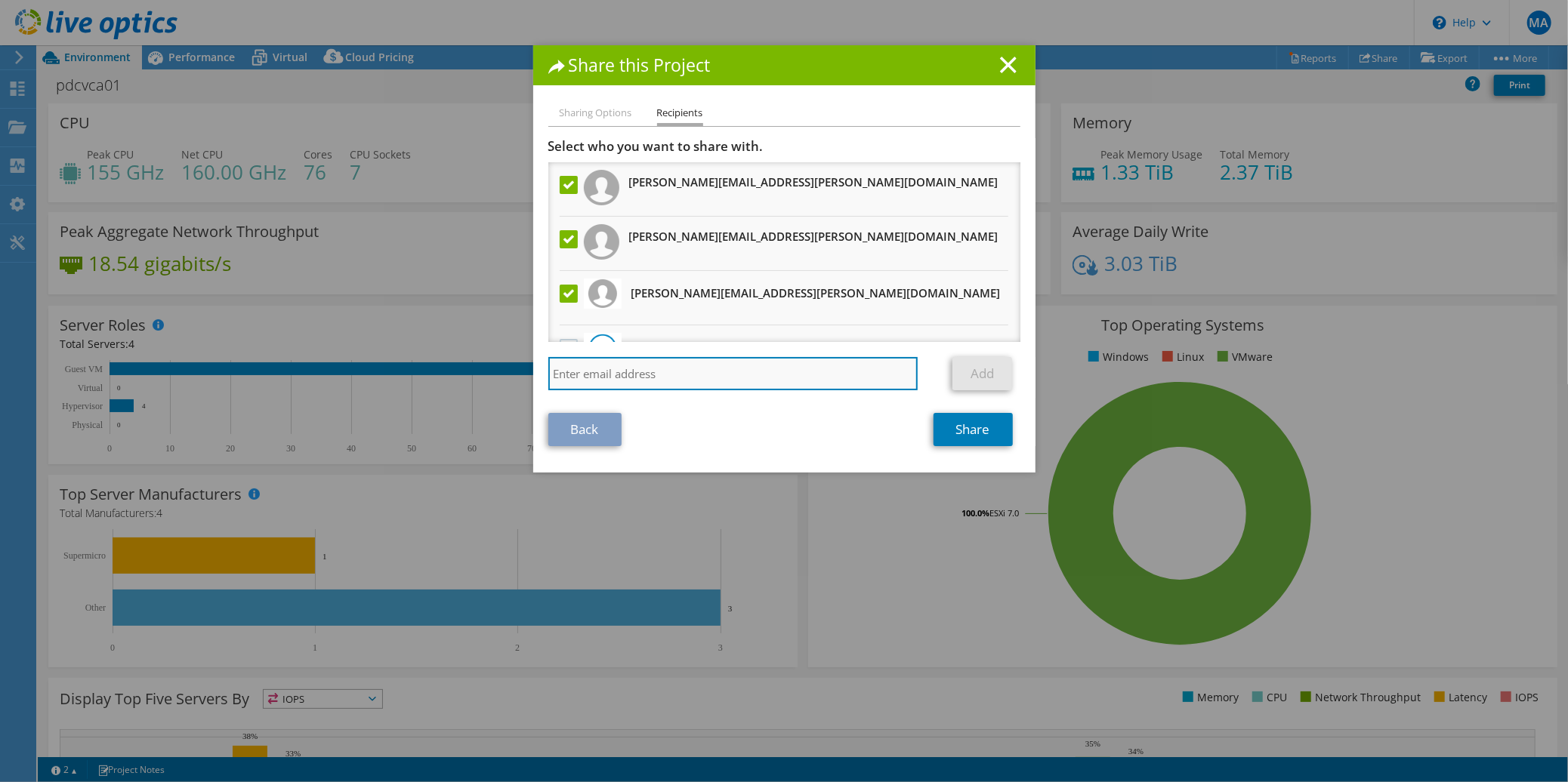
click at [827, 365] on input "search" at bounding box center [733, 373] width 370 height 33
type input "ravi"
drag, startPoint x: 595, startPoint y: 382, endPoint x: 470, endPoint y: 378, distance: 125.1
click at [463, 378] on div "Share this Project Sharing Options Recipients Link other users to this project …" at bounding box center [784, 390] width 1568 height 691
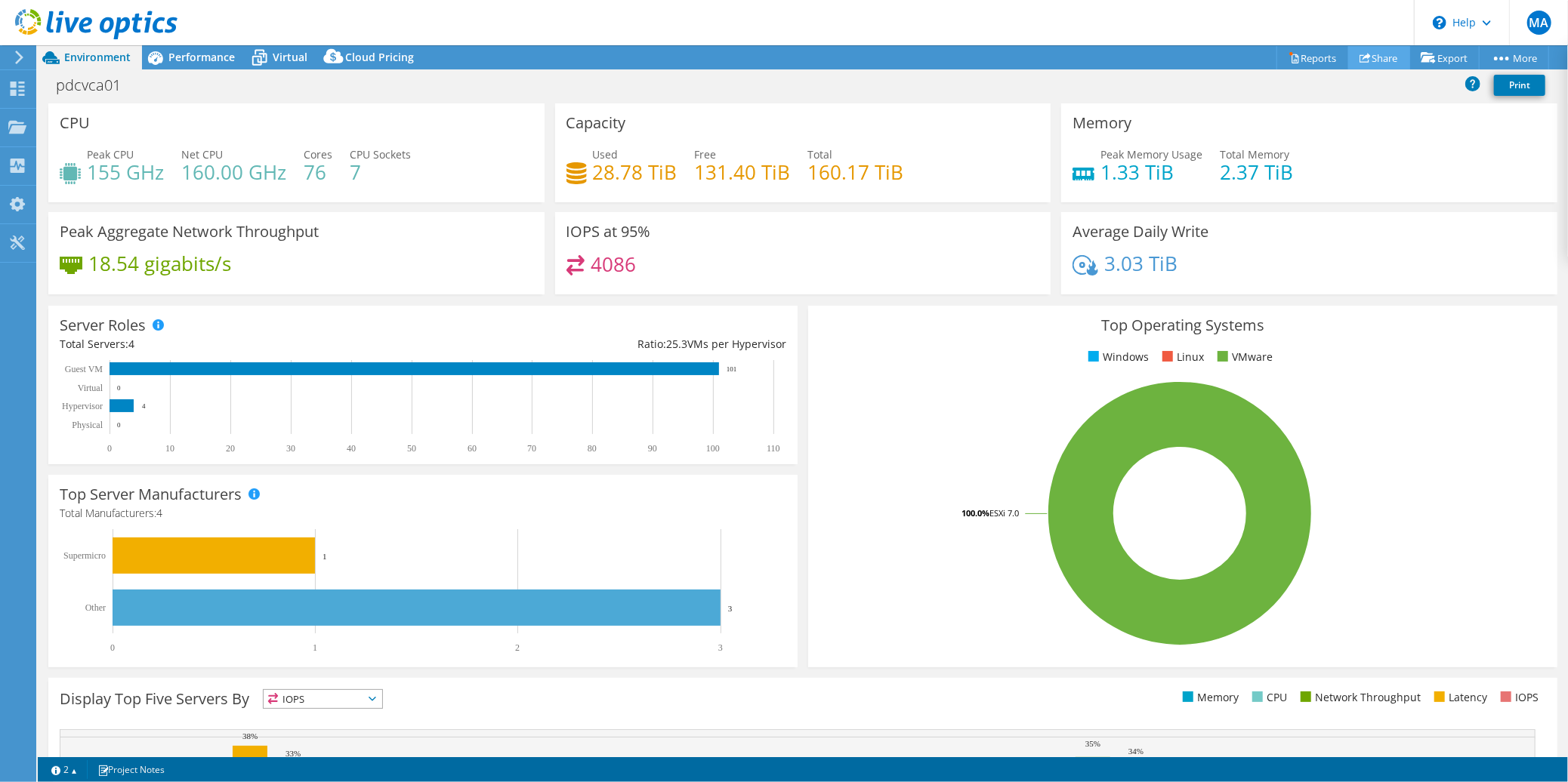
click at [1375, 53] on link "Share" at bounding box center [1379, 57] width 62 height 23
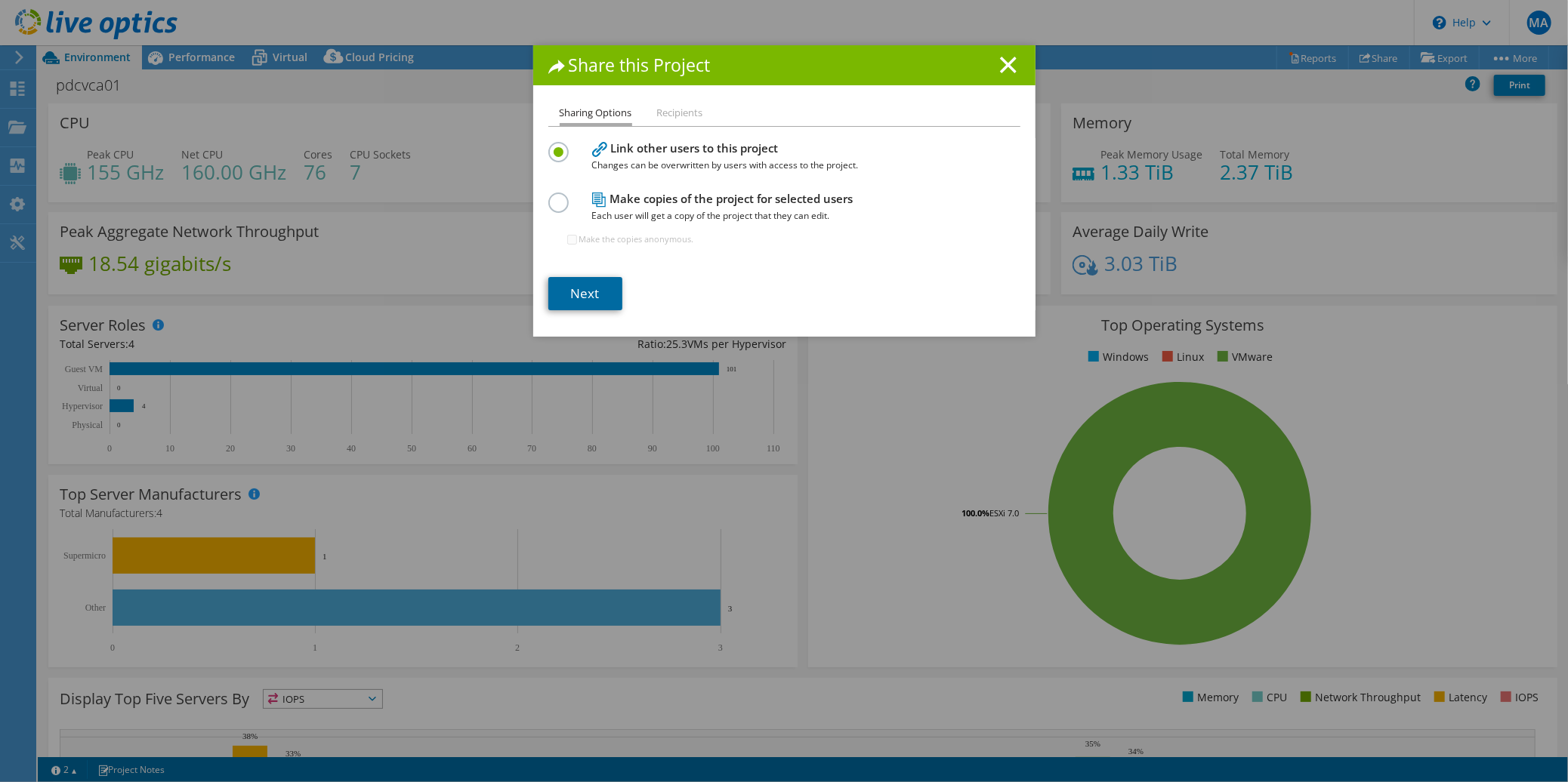
click at [591, 292] on link "Next" at bounding box center [585, 293] width 74 height 33
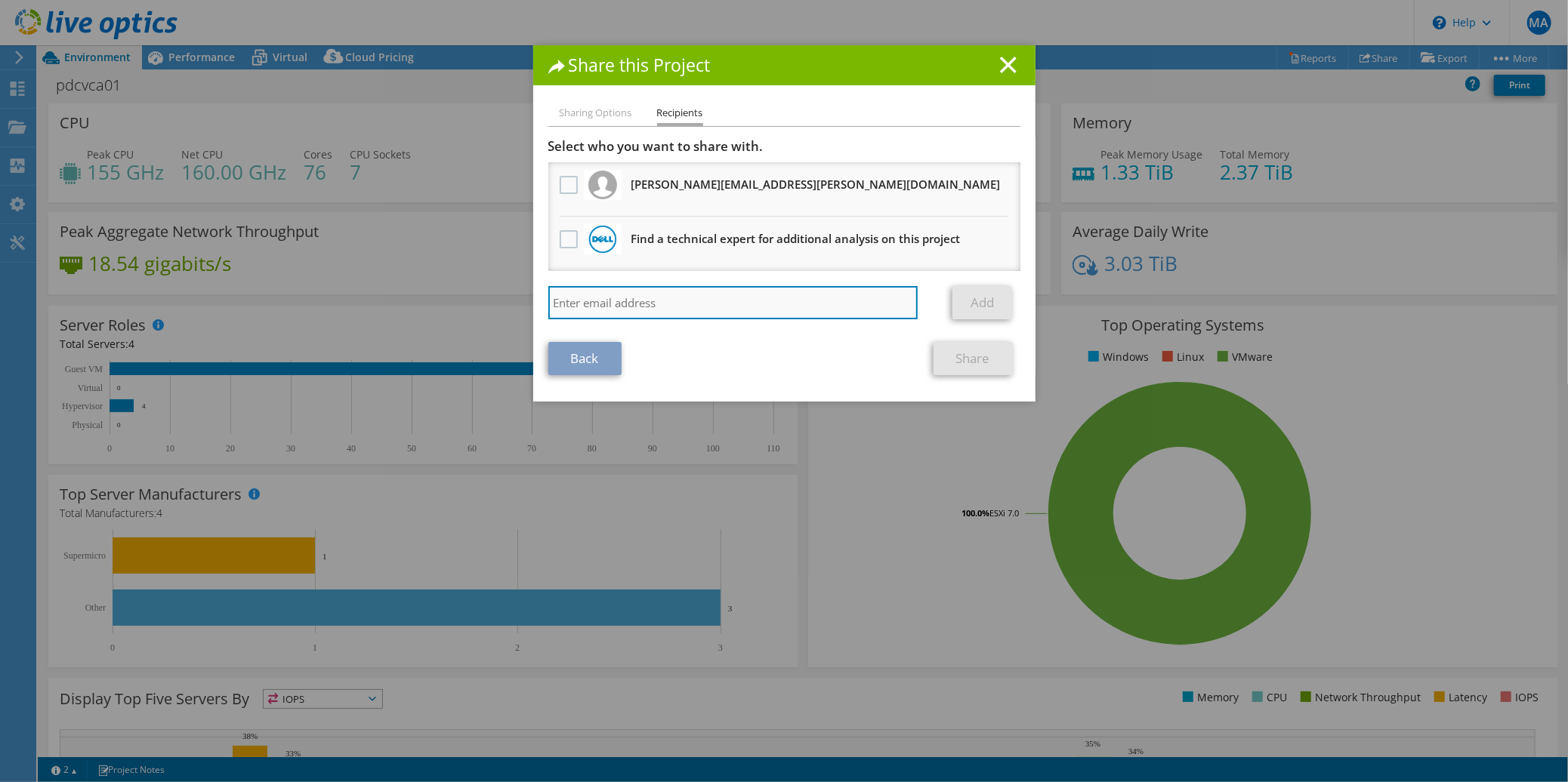
click at [682, 298] on input "search" at bounding box center [733, 303] width 370 height 33
paste input "ravi_parthasarathy@data3.com.au"
type input "ravi_parthasarathy@data3.com.au"
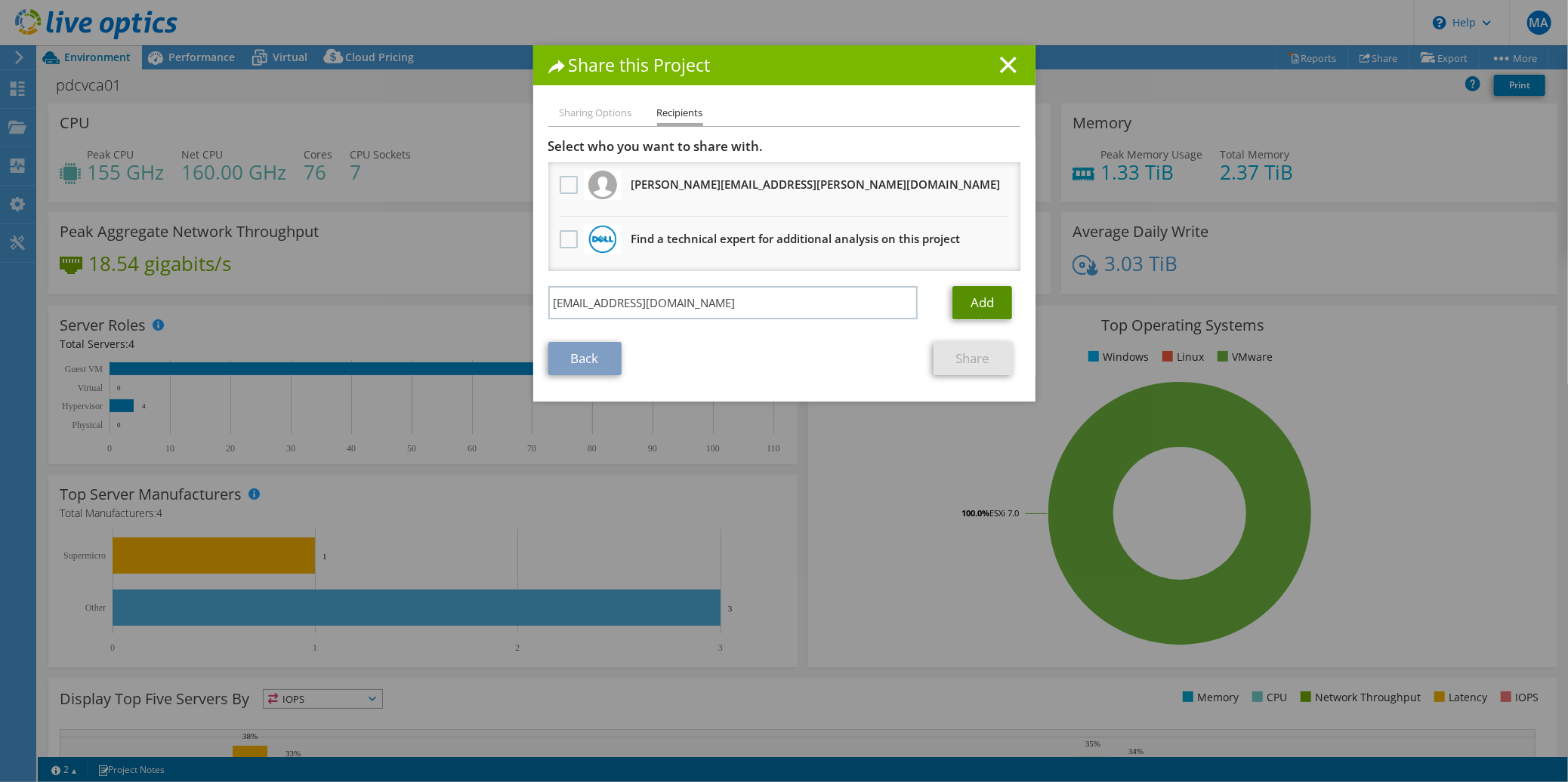
drag, startPoint x: 971, startPoint y: 299, endPoint x: 983, endPoint y: 300, distance: 12.0
click at [972, 299] on link "Add" at bounding box center [982, 303] width 60 height 33
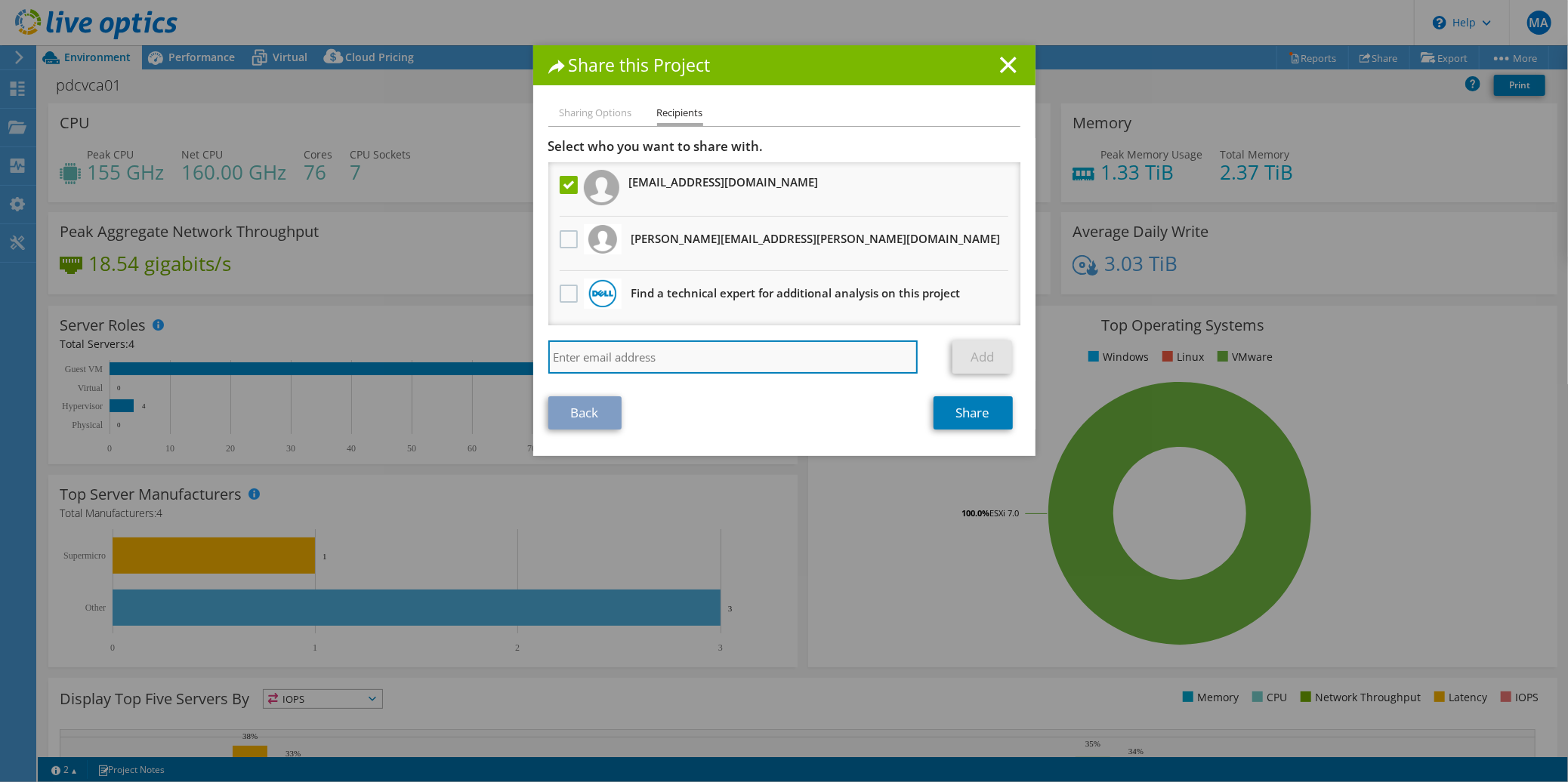
click at [815, 352] on input "search" at bounding box center [733, 357] width 370 height 33
paste input "ravi_parthasarathy@data3.com.au"
type input "ravi_parthasarathy@data3.com.au"
click at [836, 361] on input "search" at bounding box center [733, 357] width 370 height 33
paste input "pablo.zeitlin@dell.com"
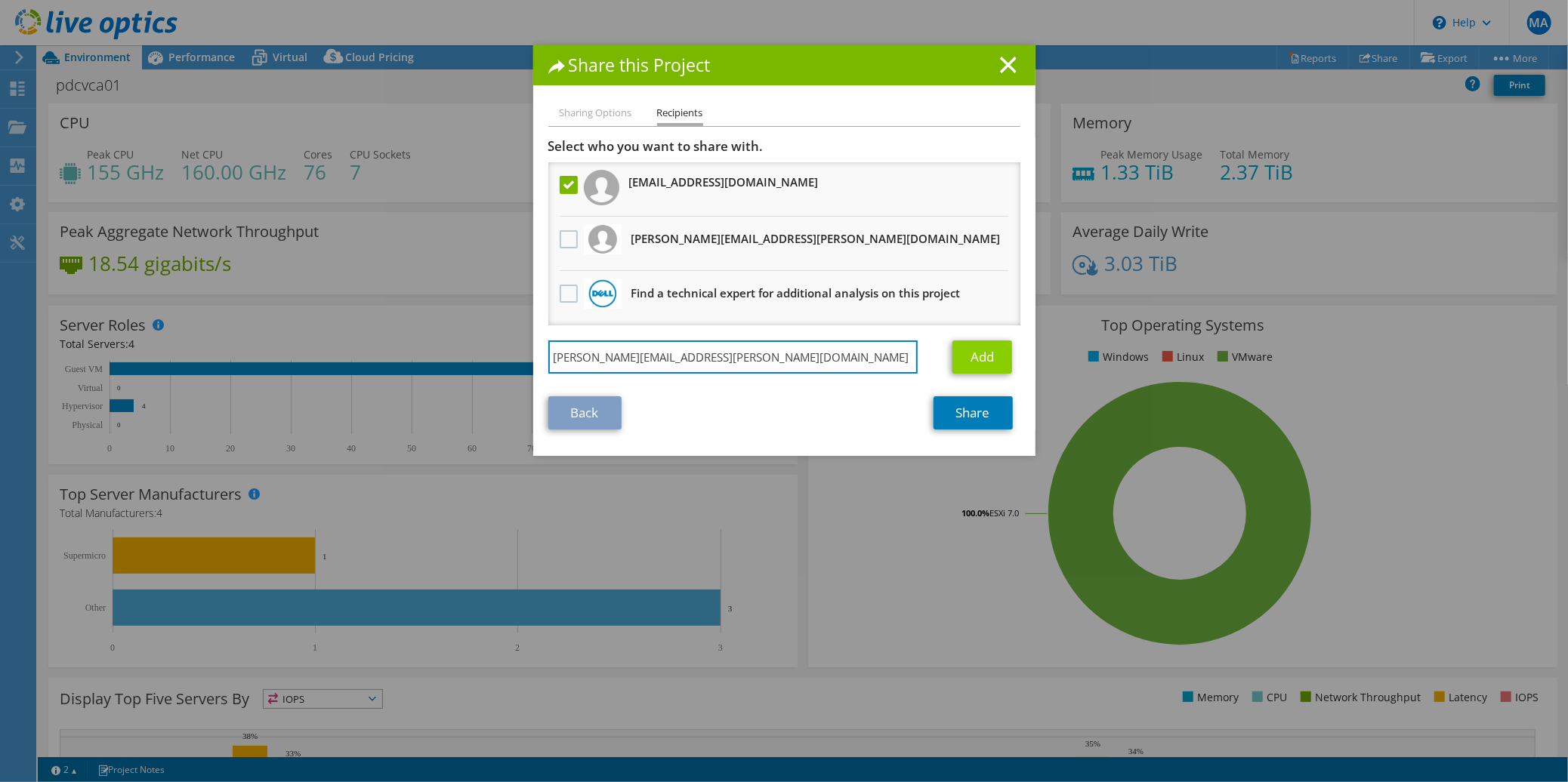
type input "pablo.zeitlin@dell.com"
click at [970, 355] on link "Add" at bounding box center [982, 357] width 60 height 33
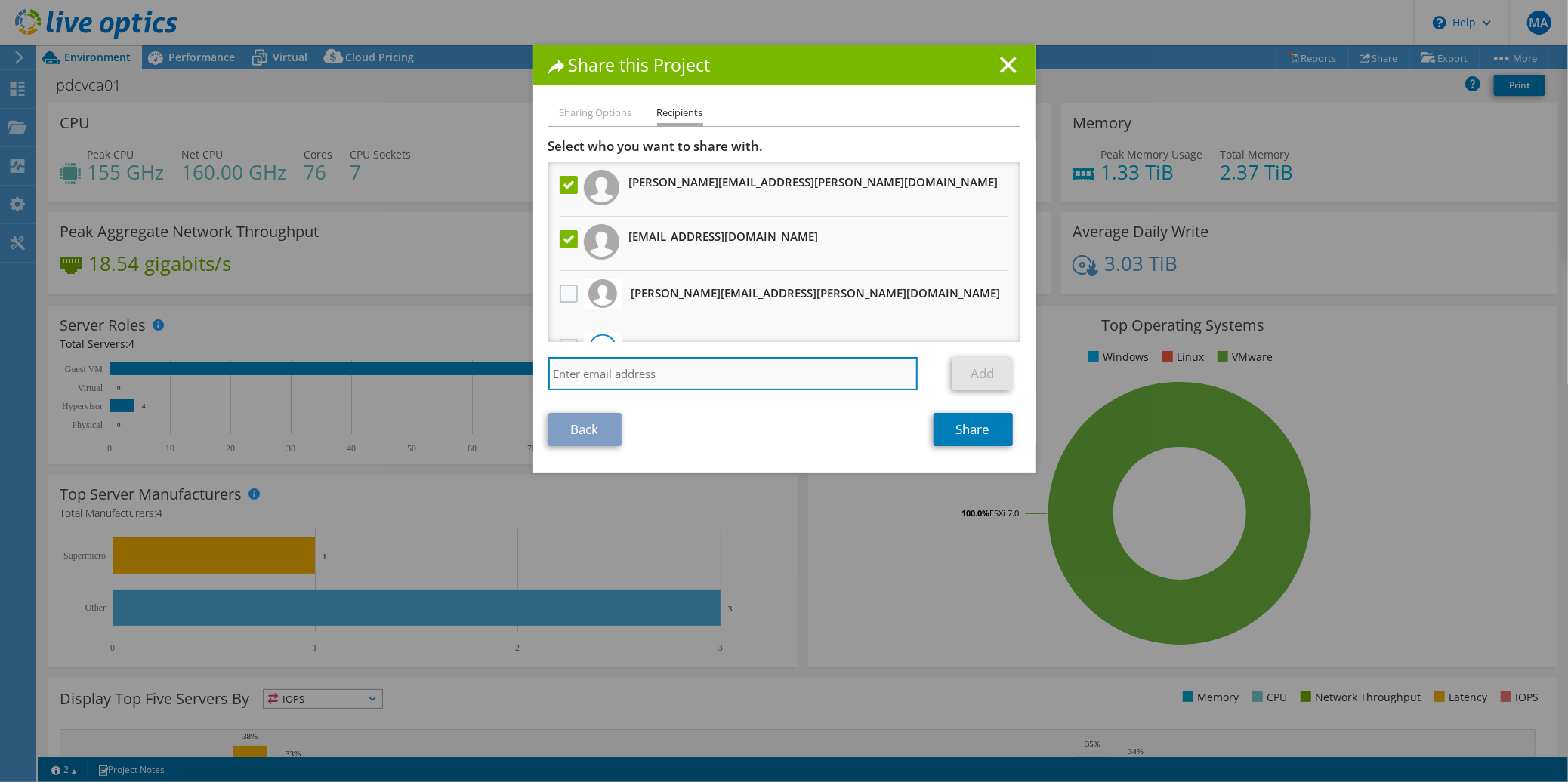
click at [793, 377] on input "search" at bounding box center [733, 373] width 370 height 33
paste input "antony.labuschagne@dell.com"
type input "antony.labuschagne@dell.com"
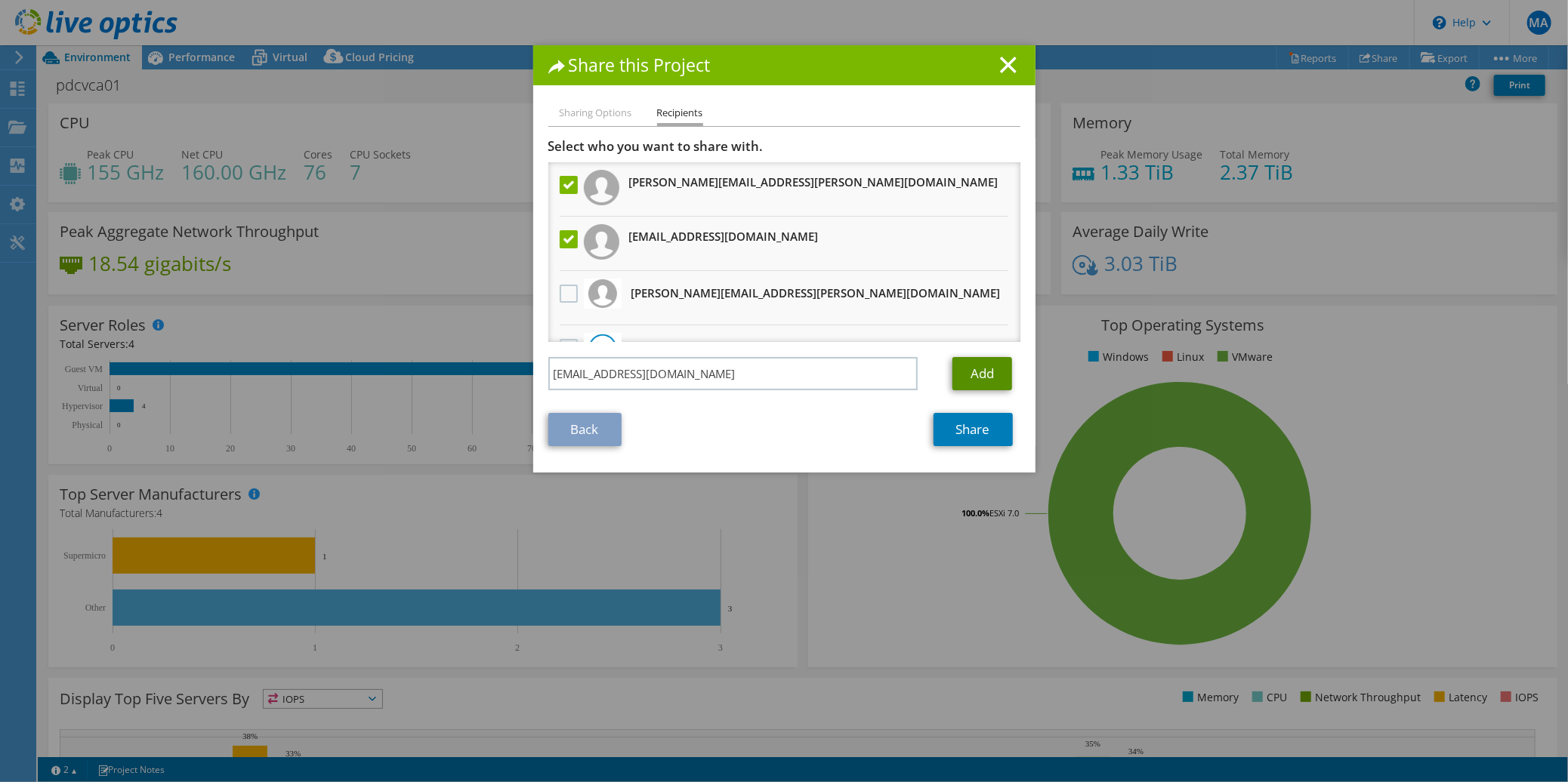
click at [978, 378] on link "Add" at bounding box center [982, 373] width 60 height 33
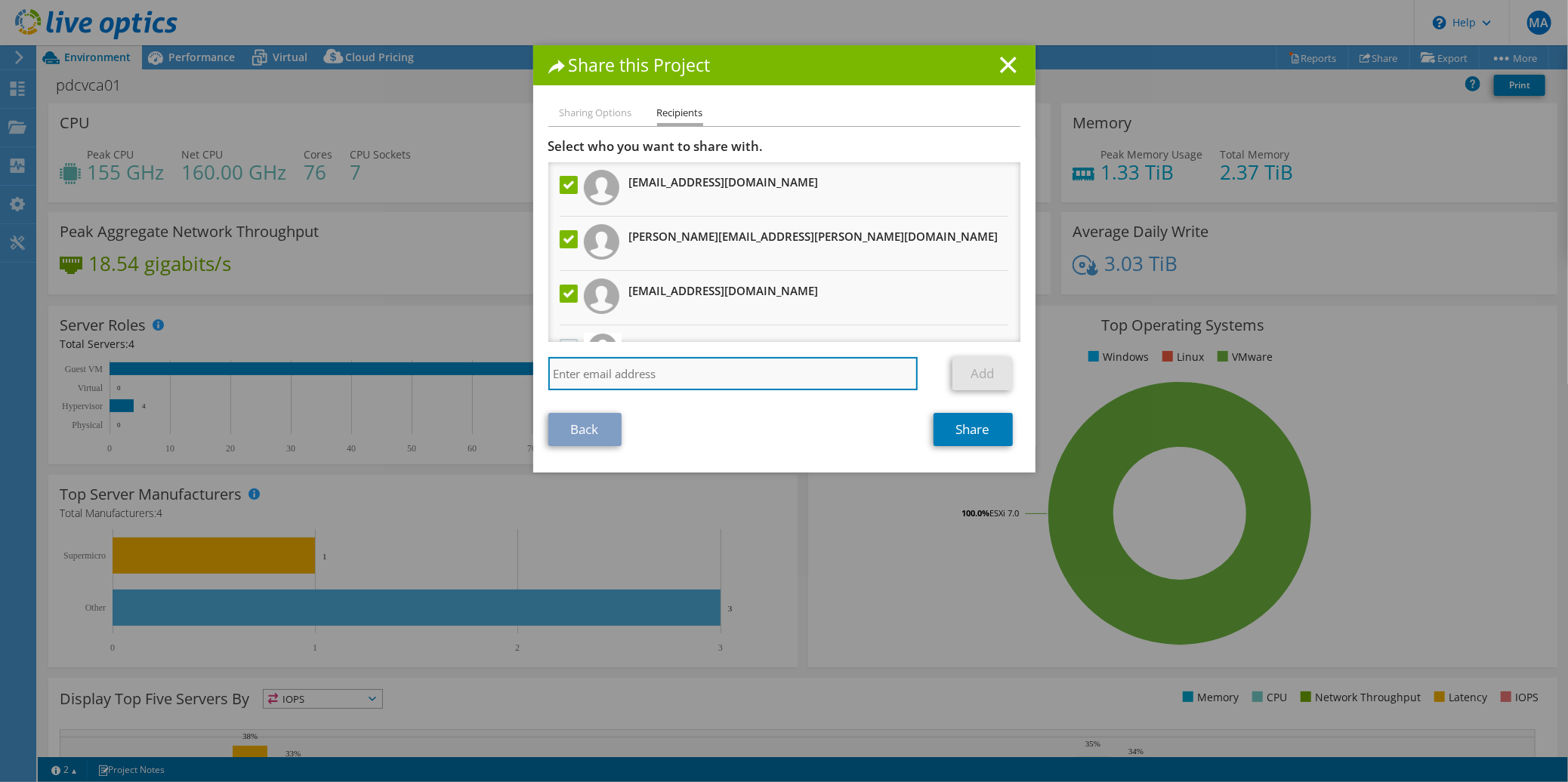
click at [765, 366] on input "search" at bounding box center [733, 373] width 370 height 33
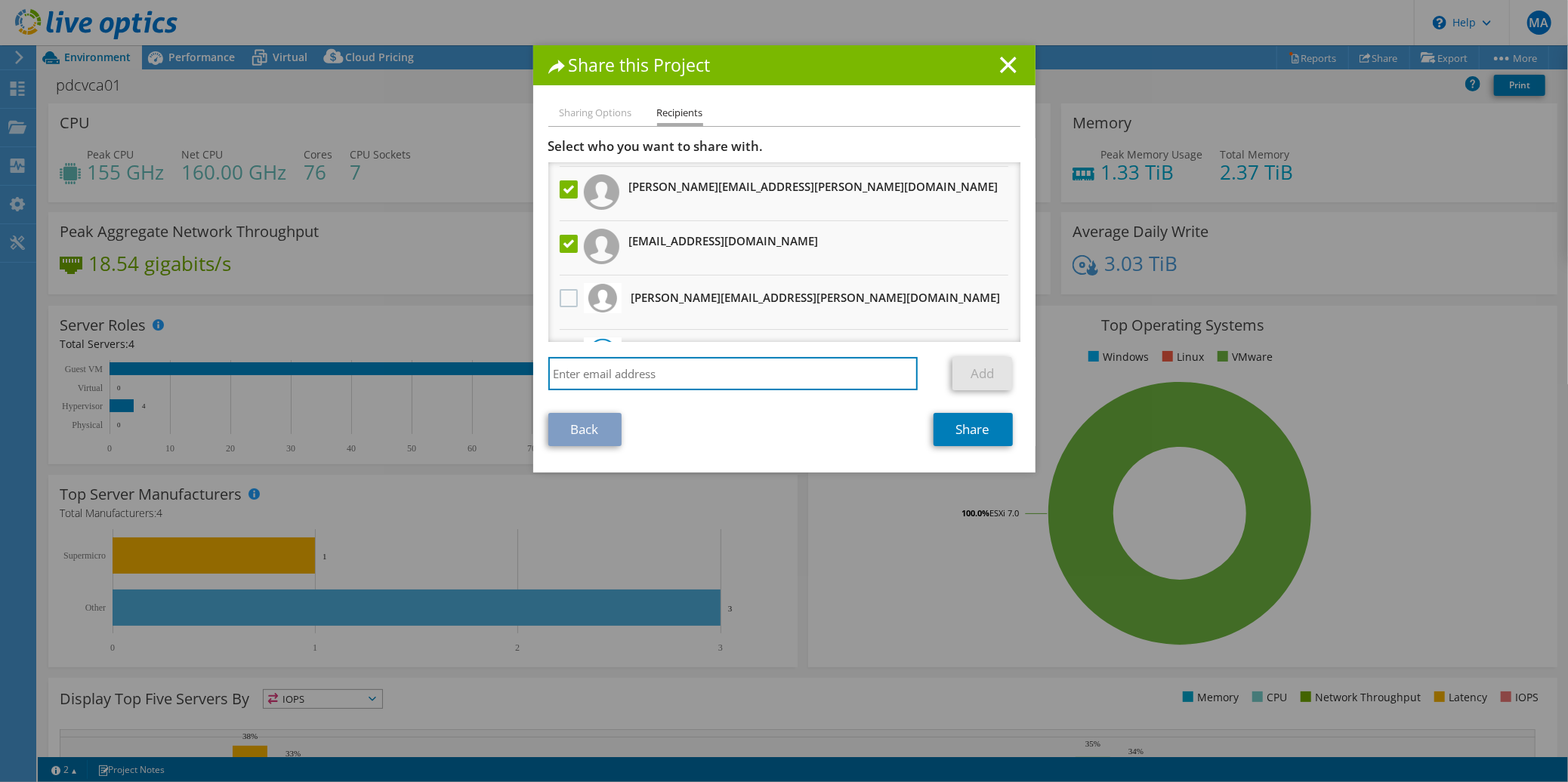
scroll to position [68, 0]
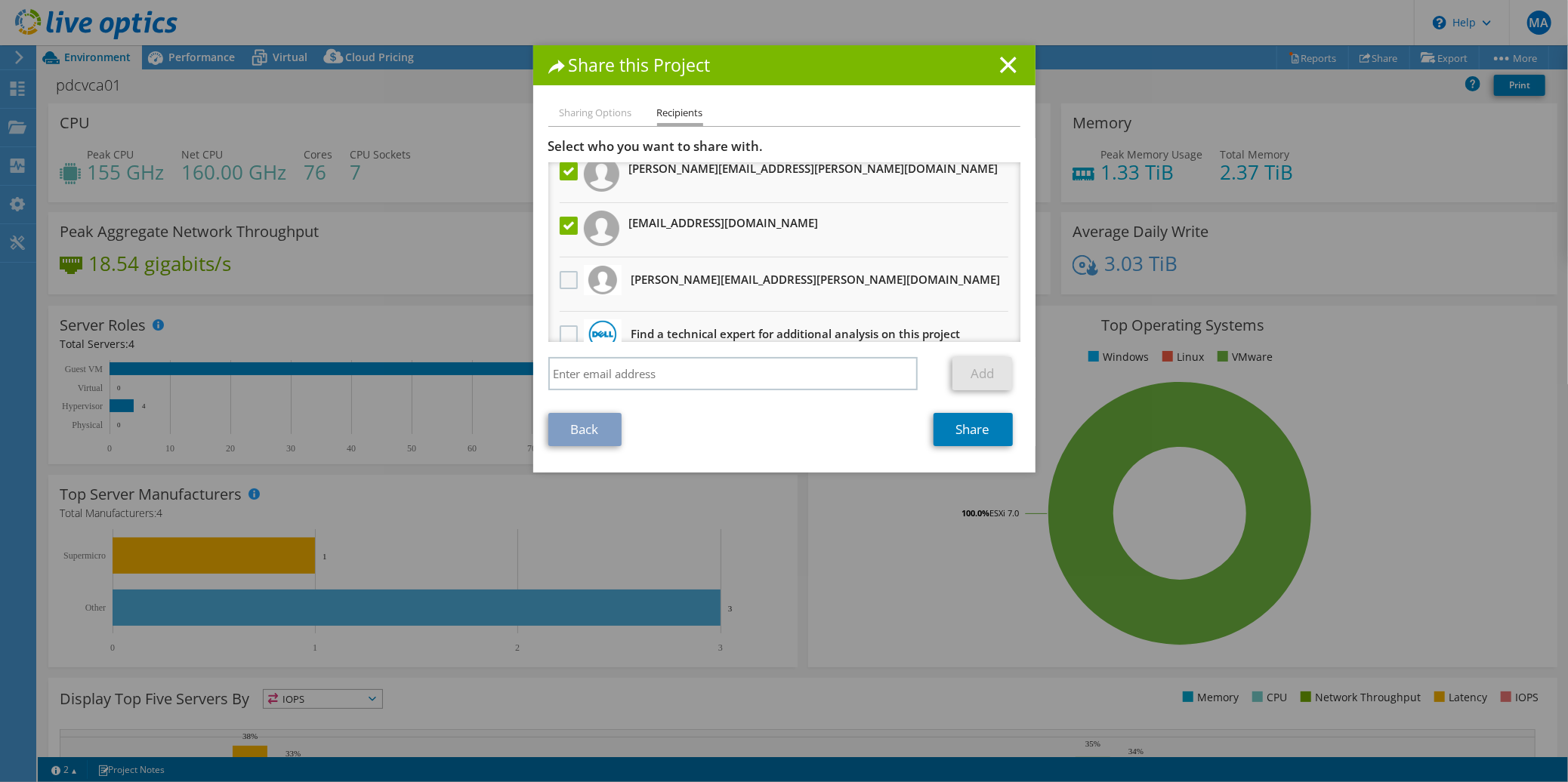
click at [562, 279] on label at bounding box center [571, 279] width 22 height 18
click at [0, 0] on input "checkbox" at bounding box center [0, 0] width 0 height 0
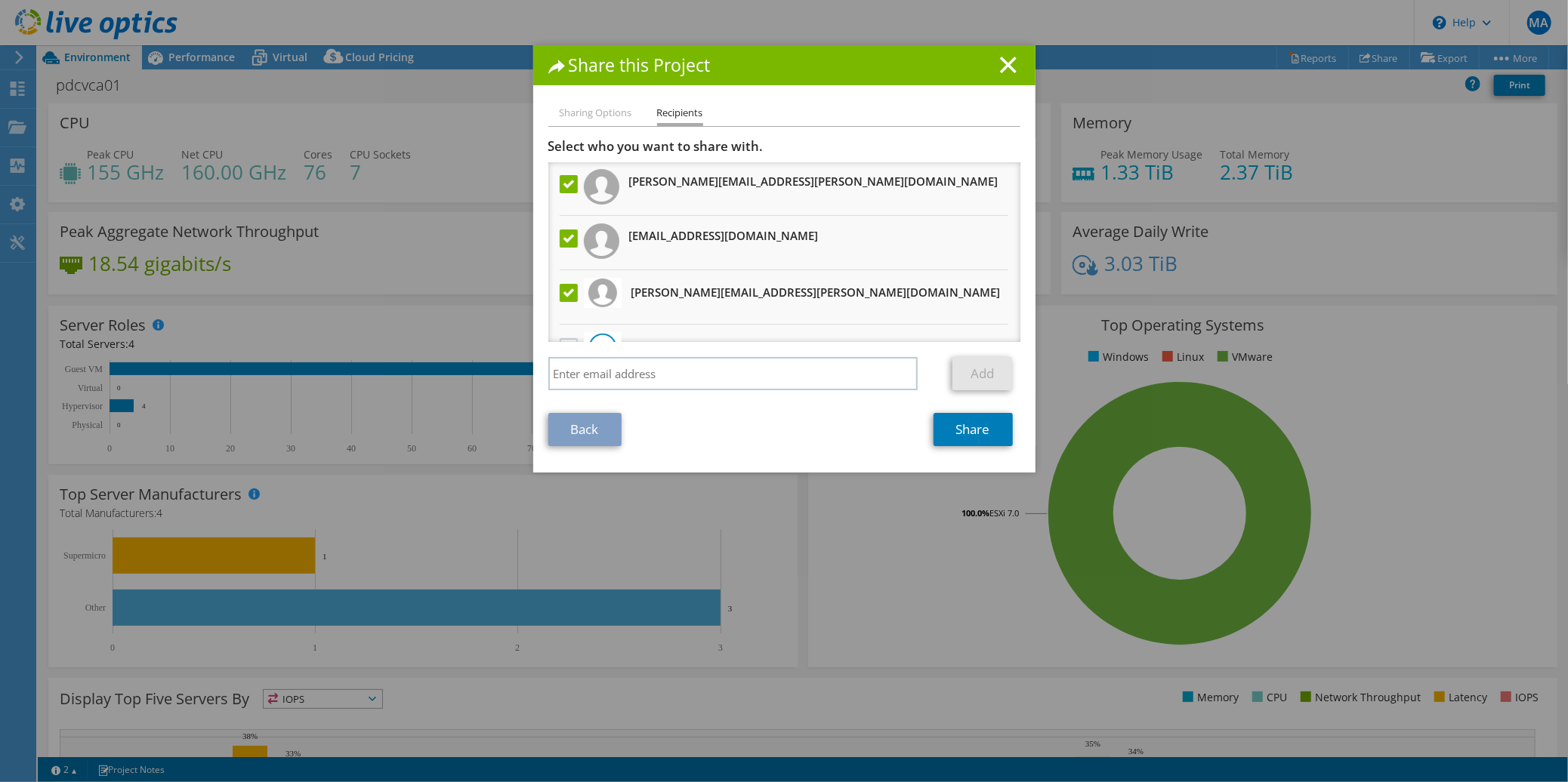
scroll to position [90, 0]
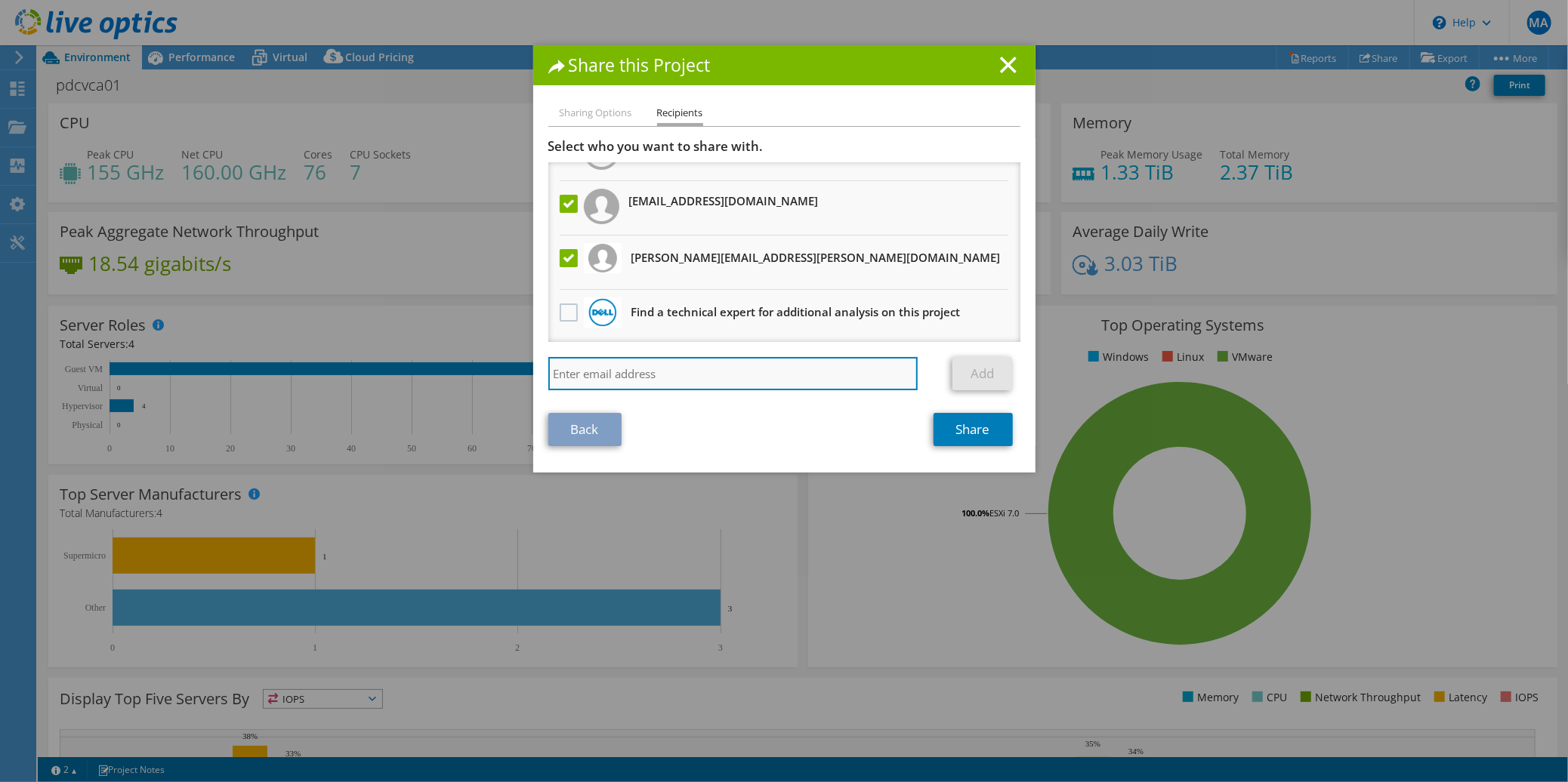
click at [650, 372] on input "search" at bounding box center [733, 373] width 370 height 33
type input "corey.brodie@stanmore.net.au"
click at [978, 367] on link "Add" at bounding box center [982, 373] width 60 height 33
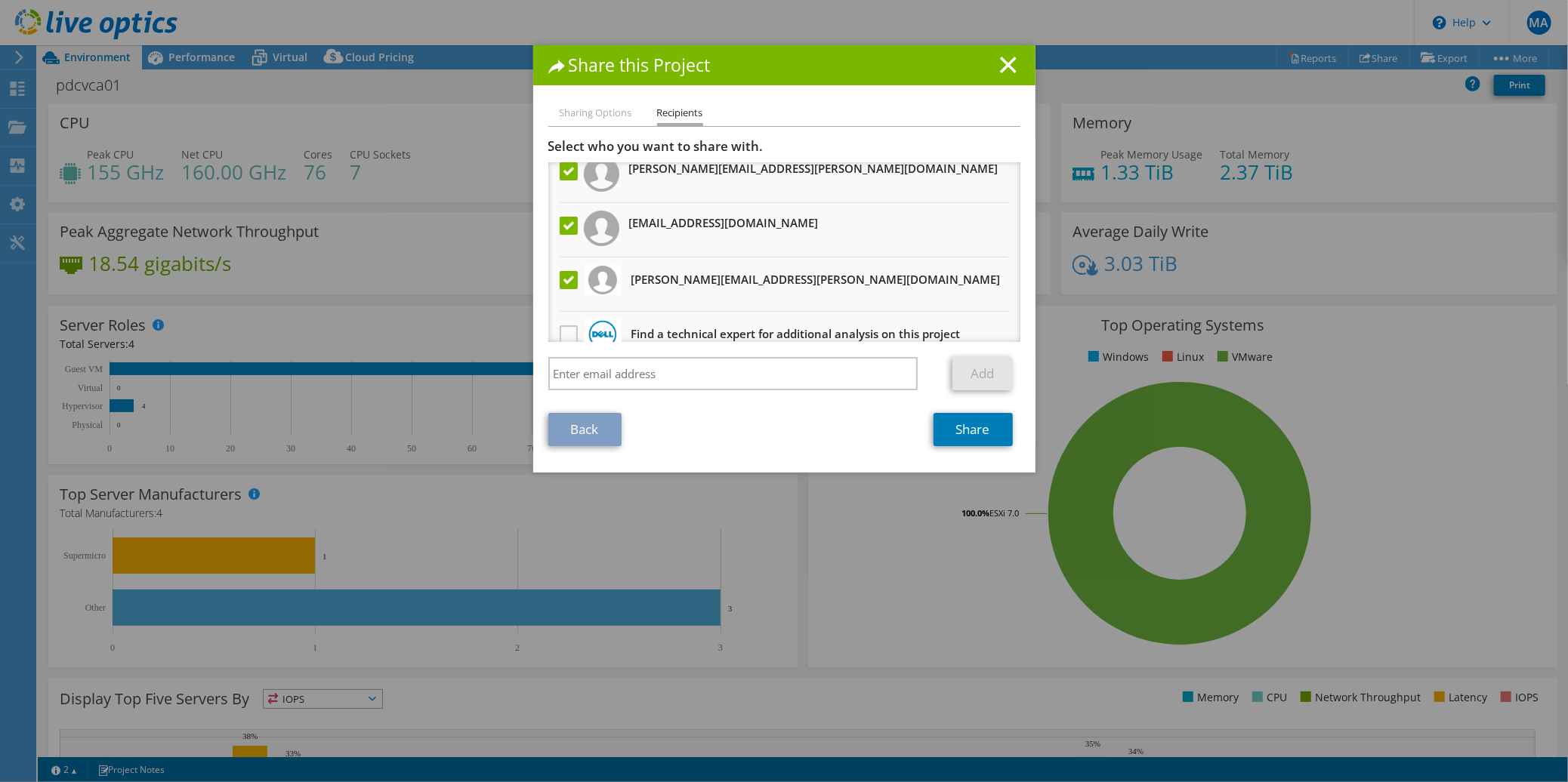
scroll to position [138, 0]
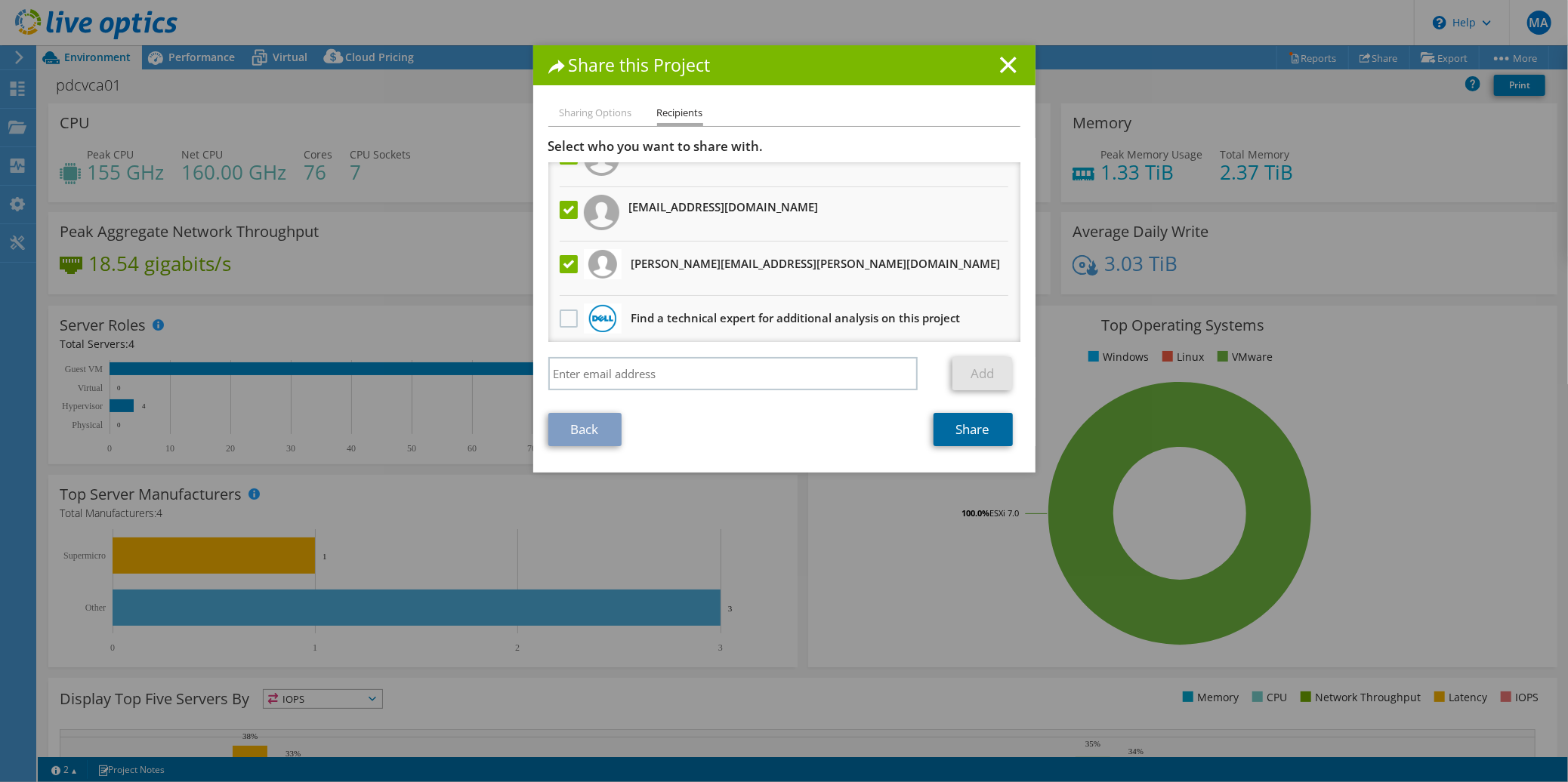
click at [958, 426] on link "Share" at bounding box center [973, 429] width 79 height 33
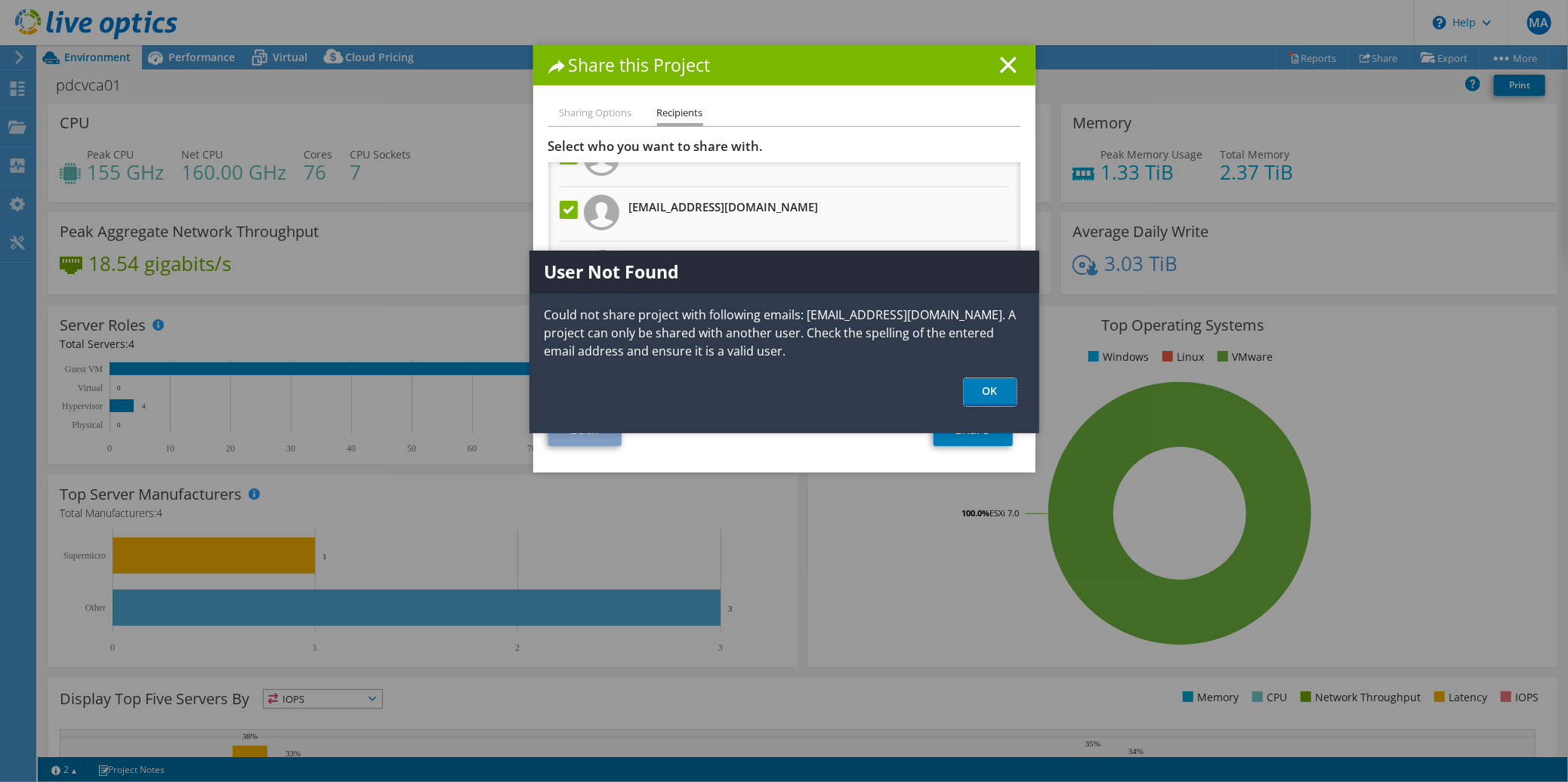
click at [984, 398] on link "OK" at bounding box center [990, 392] width 53 height 28
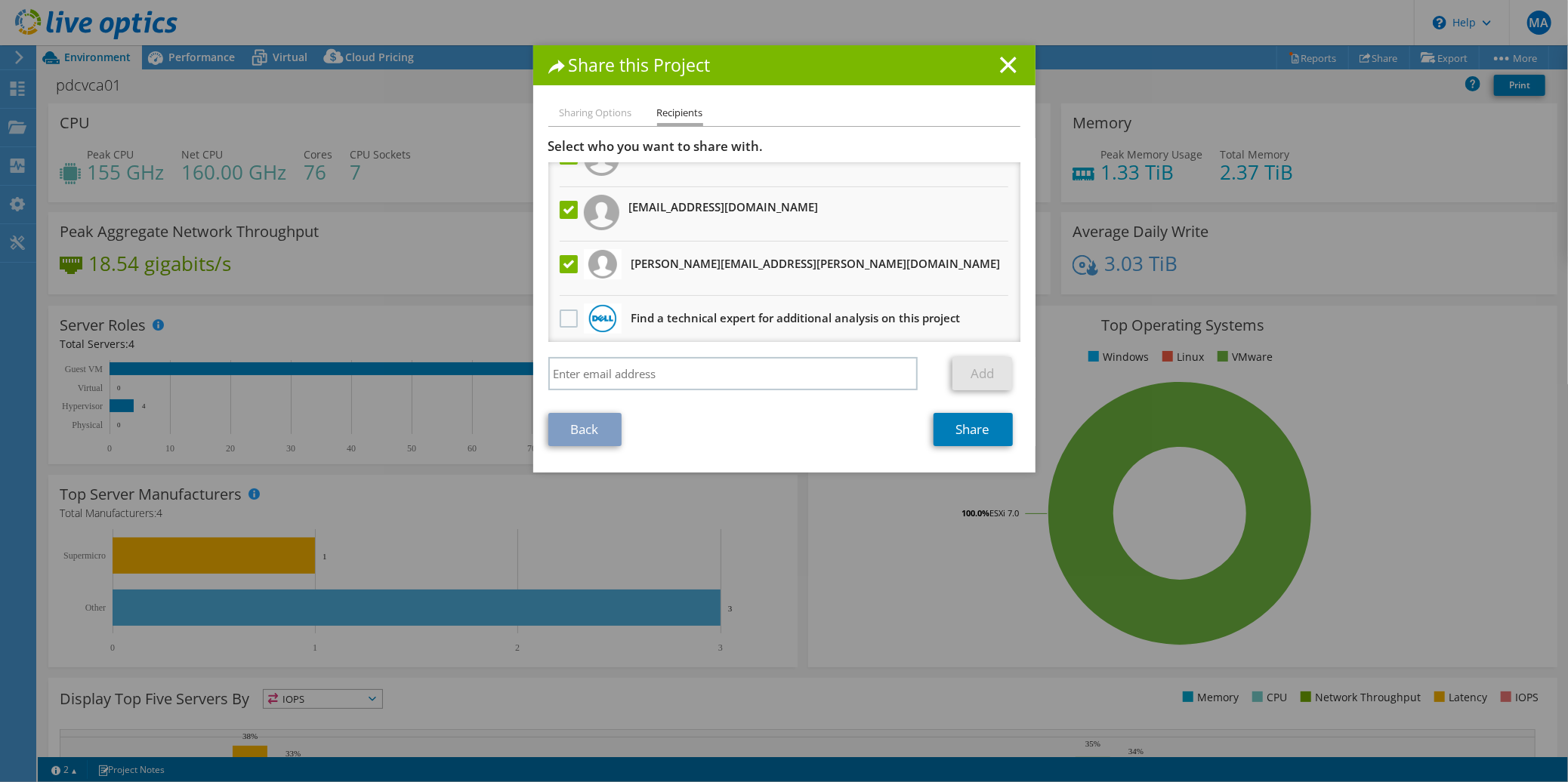
click at [539, 212] on div "Sharing Options Recipients Link other users to this project Changes can be over…" at bounding box center [784, 288] width 502 height 369
click at [569, 212] on label at bounding box center [571, 209] width 22 height 18
click at [0, 0] on input "checkbox" at bounding box center [0, 0] width 0 height 0
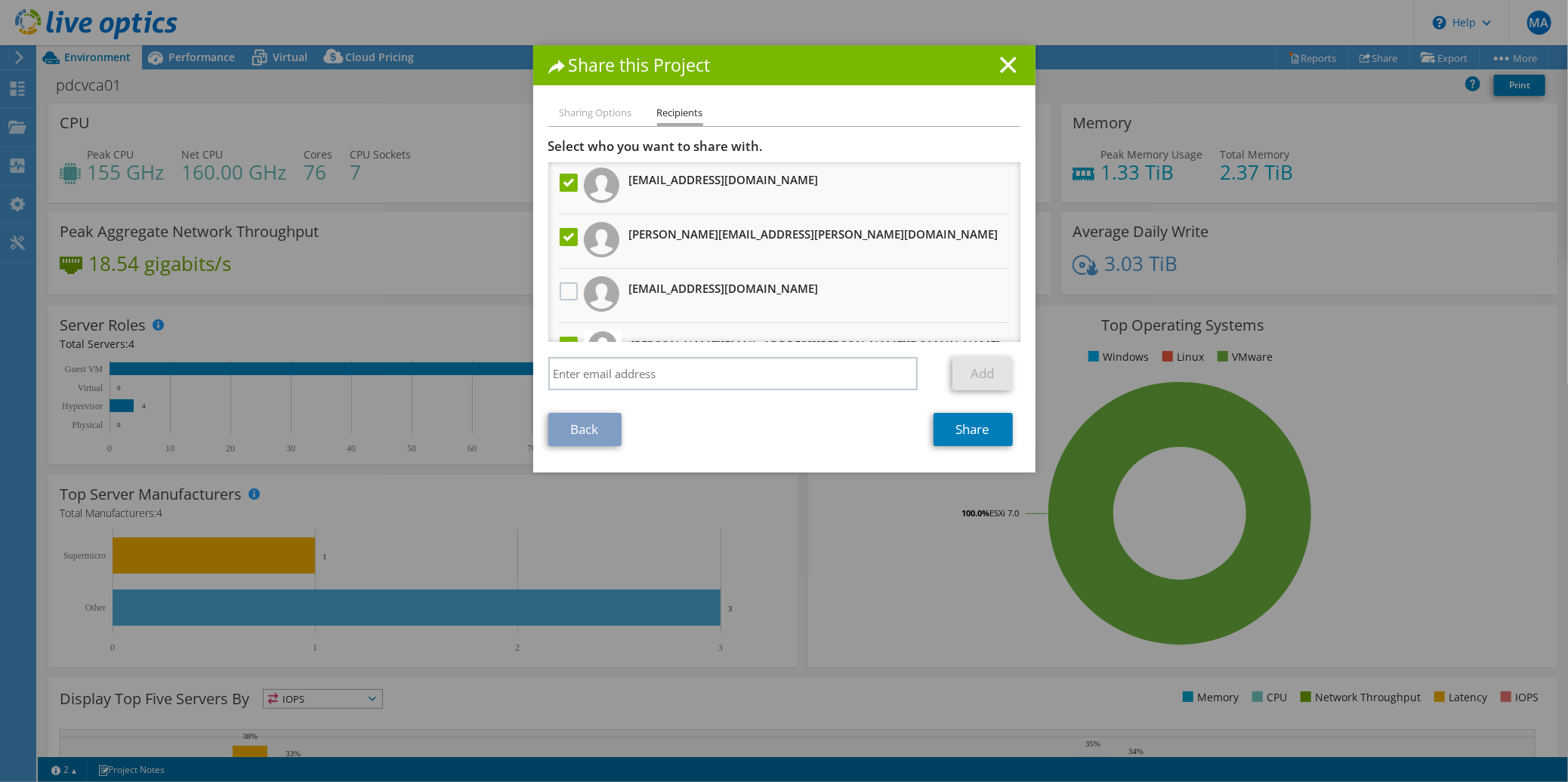
scroll to position [144, 0]
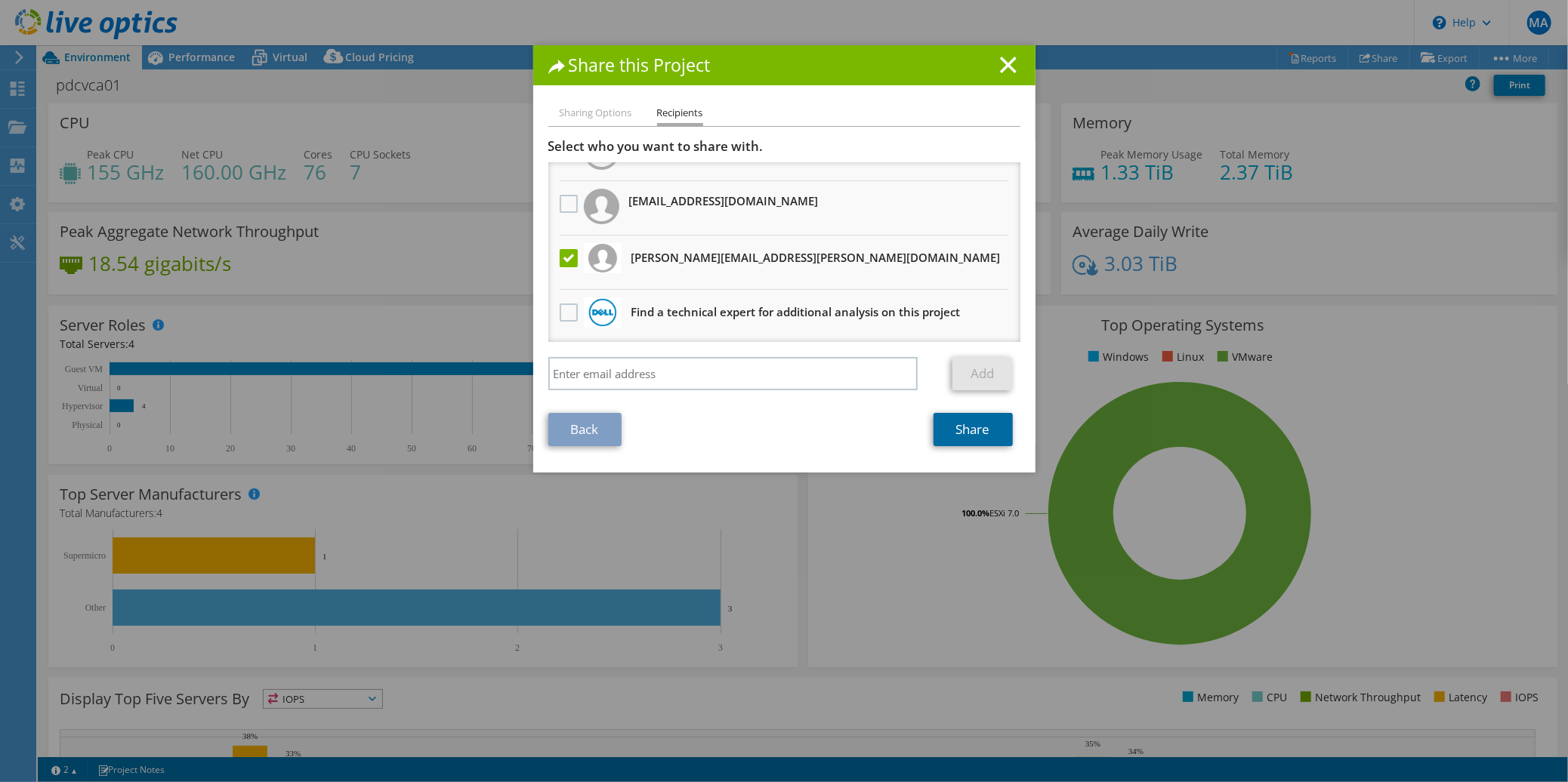
click at [973, 432] on link "Share" at bounding box center [973, 429] width 79 height 33
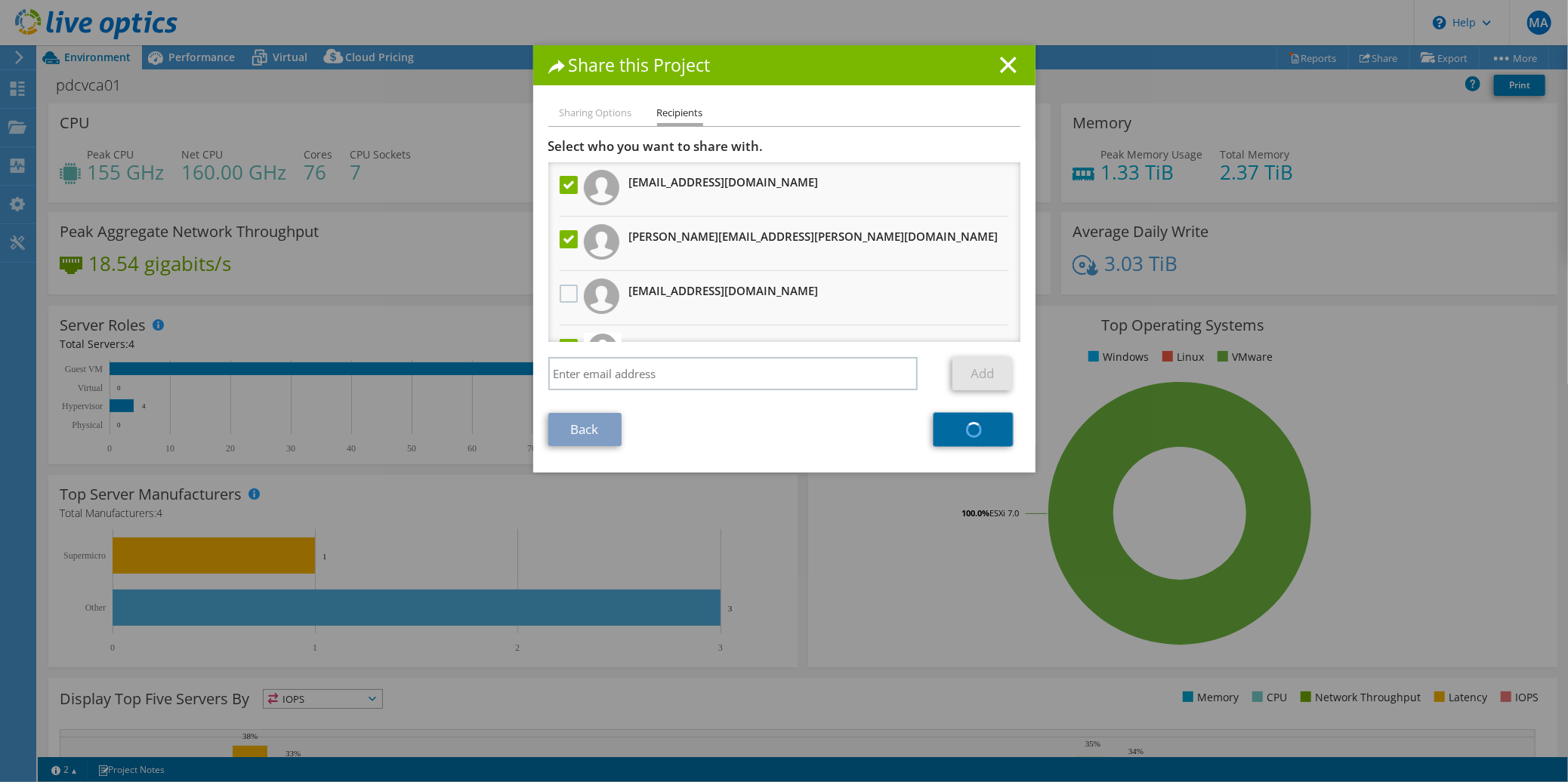
scroll to position [0, 0]
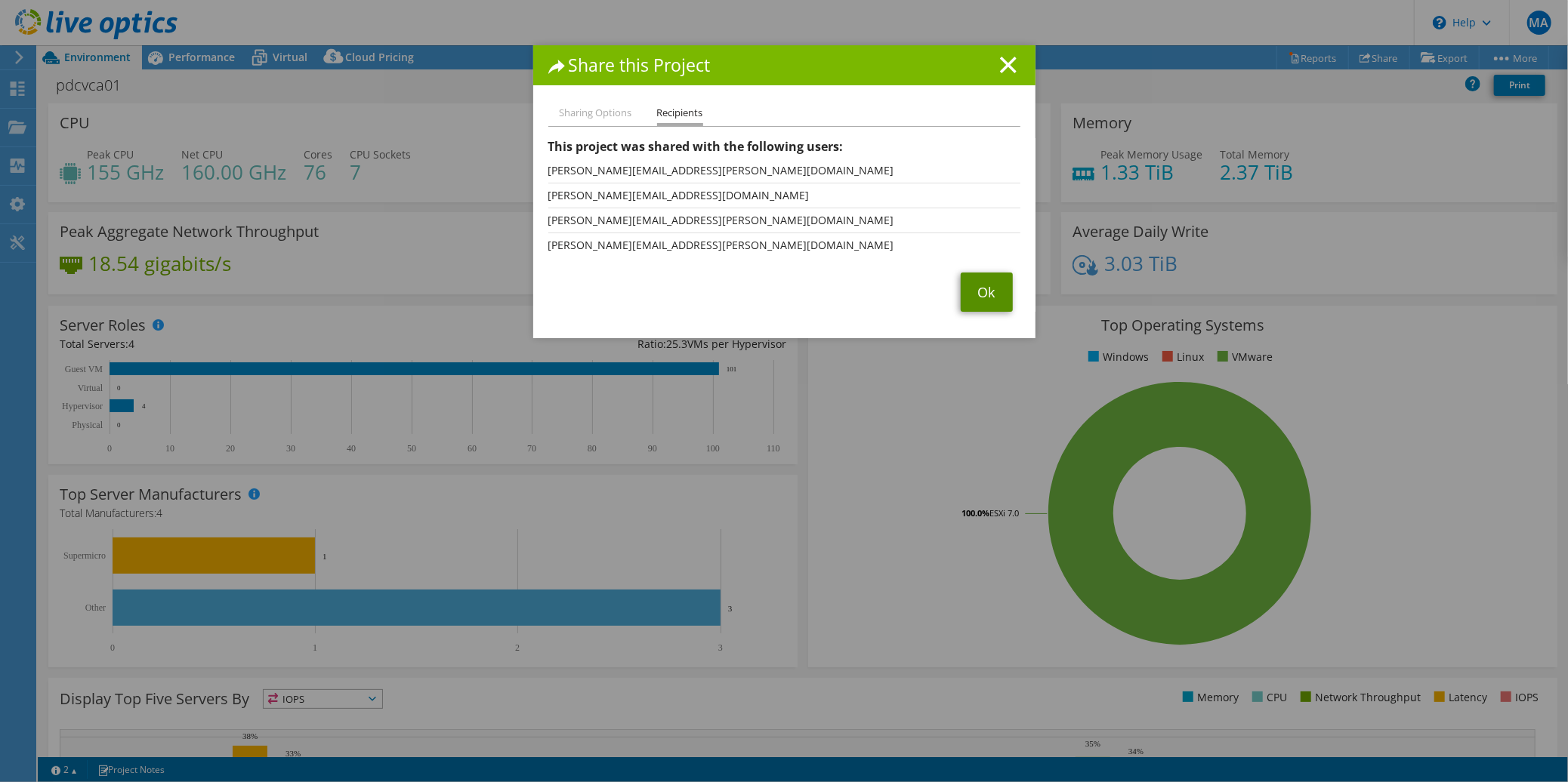
click at [985, 292] on link "Ok" at bounding box center [987, 292] width 52 height 40
